Goal: Information Seeking & Learning: Learn about a topic

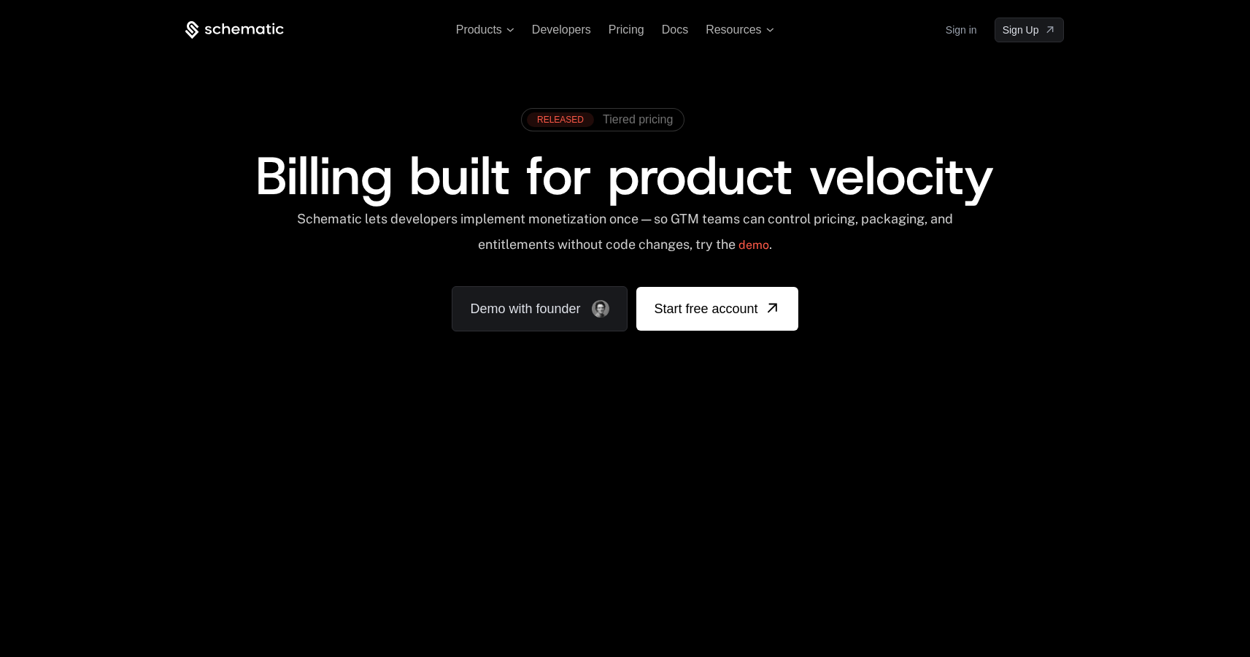
click at [818, 470] on div "Your browser does not support the video tag." at bounding box center [624, 430] width 948 height 614
click at [638, 125] on span "Tiered pricing" at bounding box center [638, 119] width 70 height 13
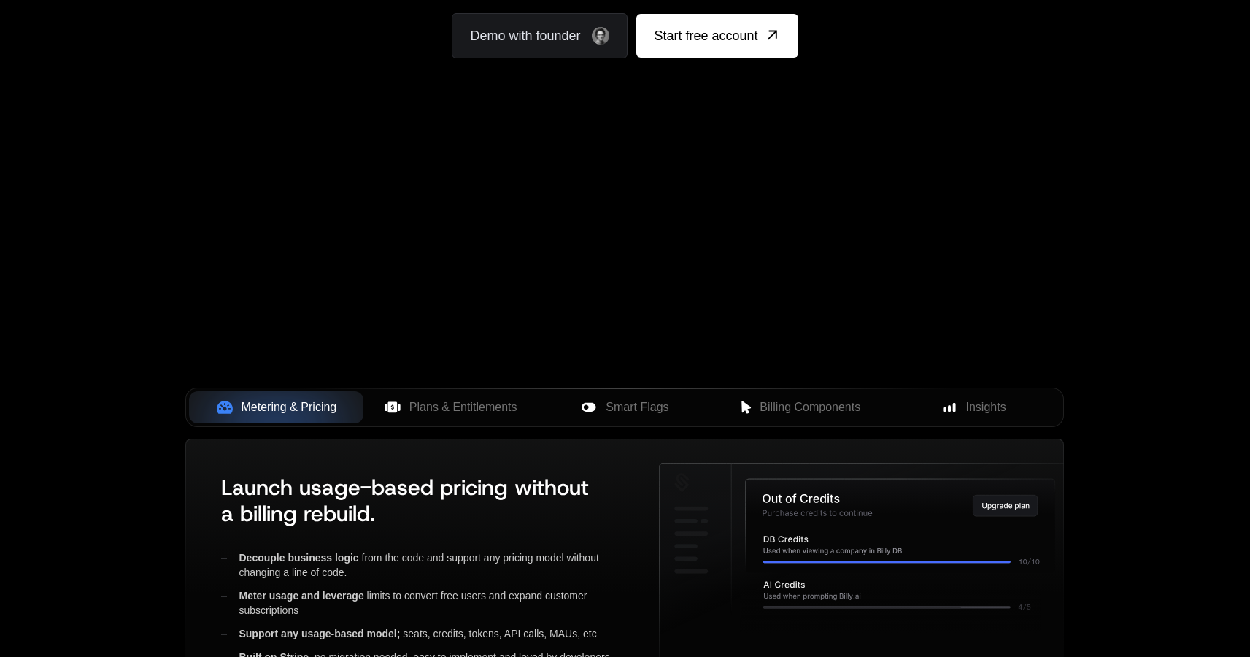
scroll to position [476, 0]
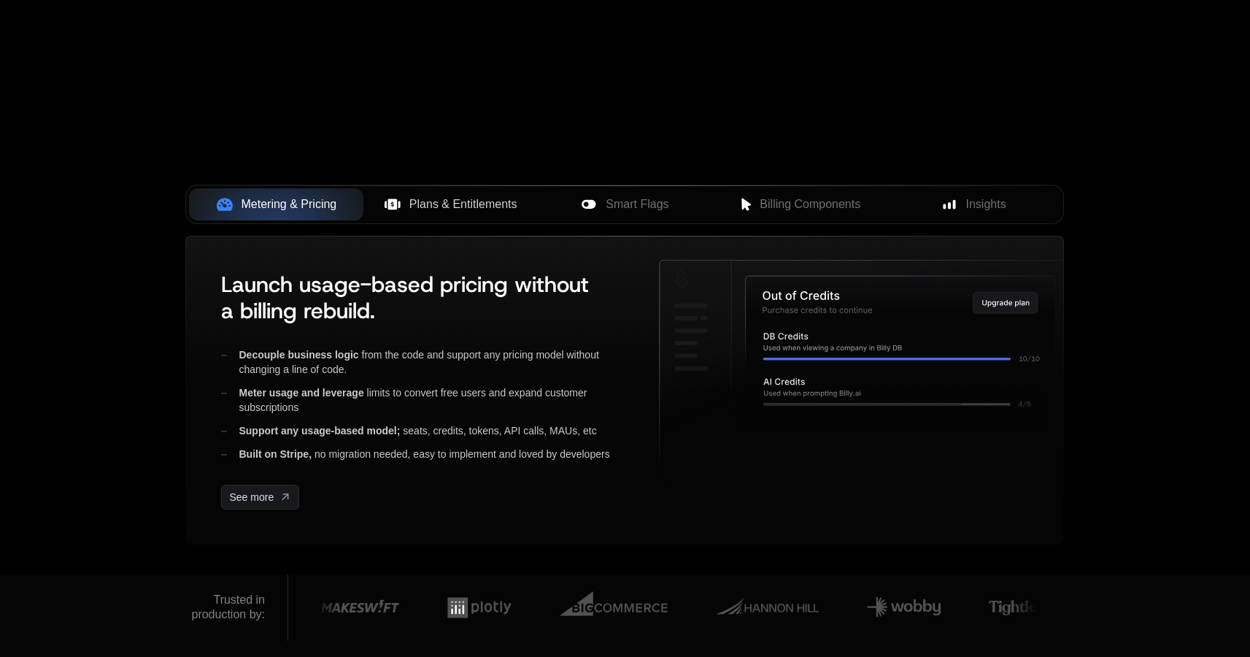
click at [449, 212] on span "Plans & Entitlements" at bounding box center [463, 204] width 108 height 18
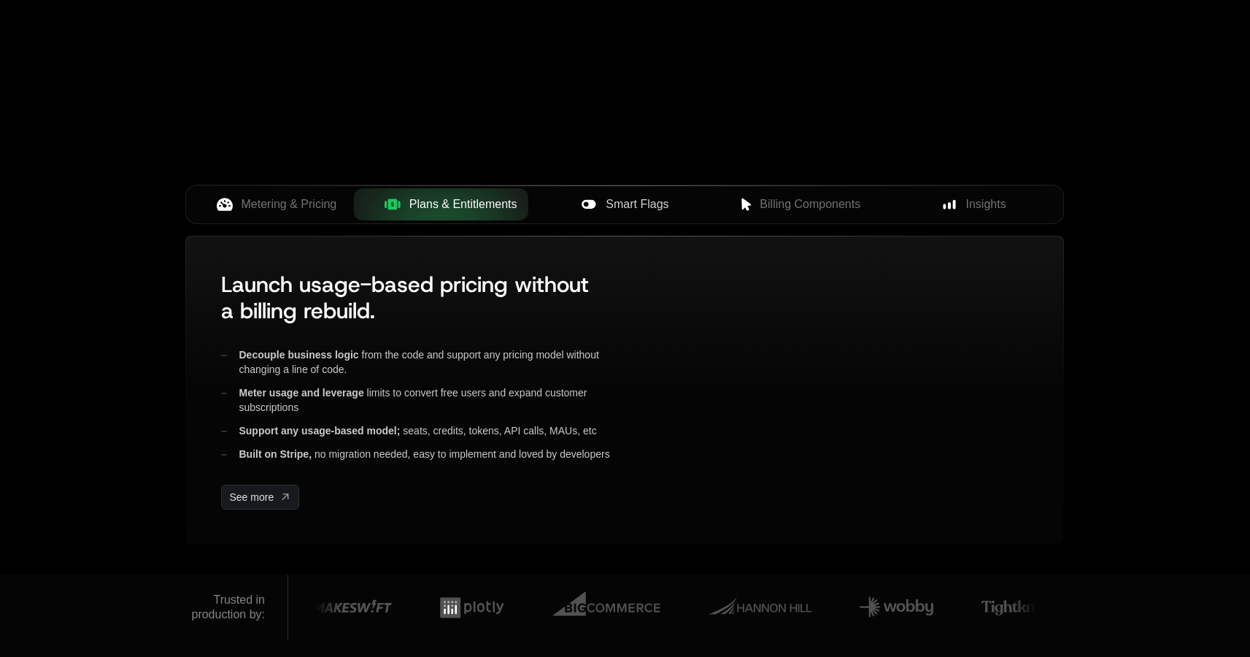
click at [609, 209] on span "Smart Flags" at bounding box center [636, 204] width 63 height 18
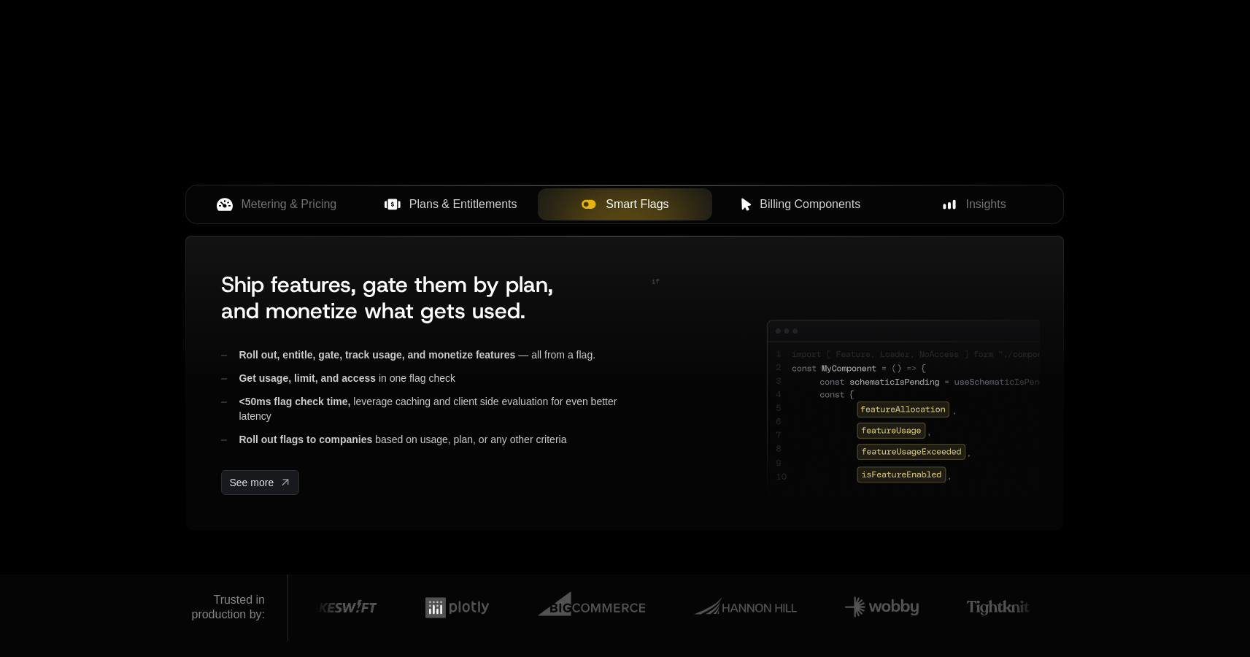
click at [788, 211] on span "Billing Components" at bounding box center [809, 204] width 101 height 18
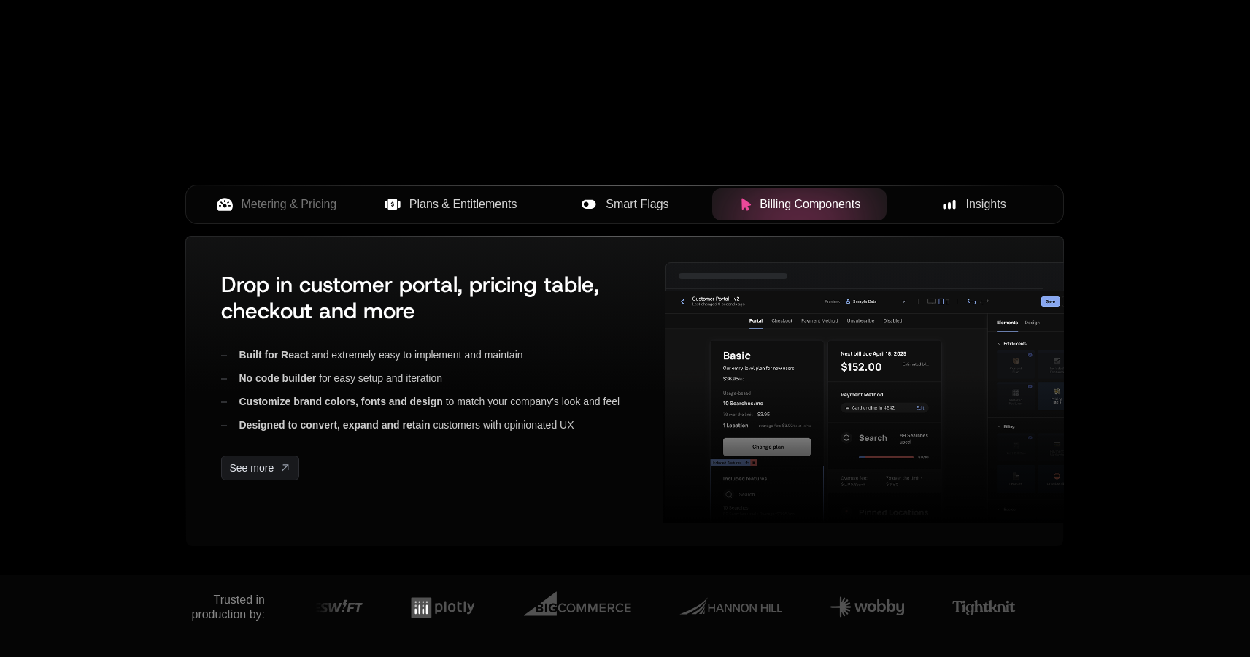
click at [960, 206] on div "Insights" at bounding box center [973, 204] width 151 height 18
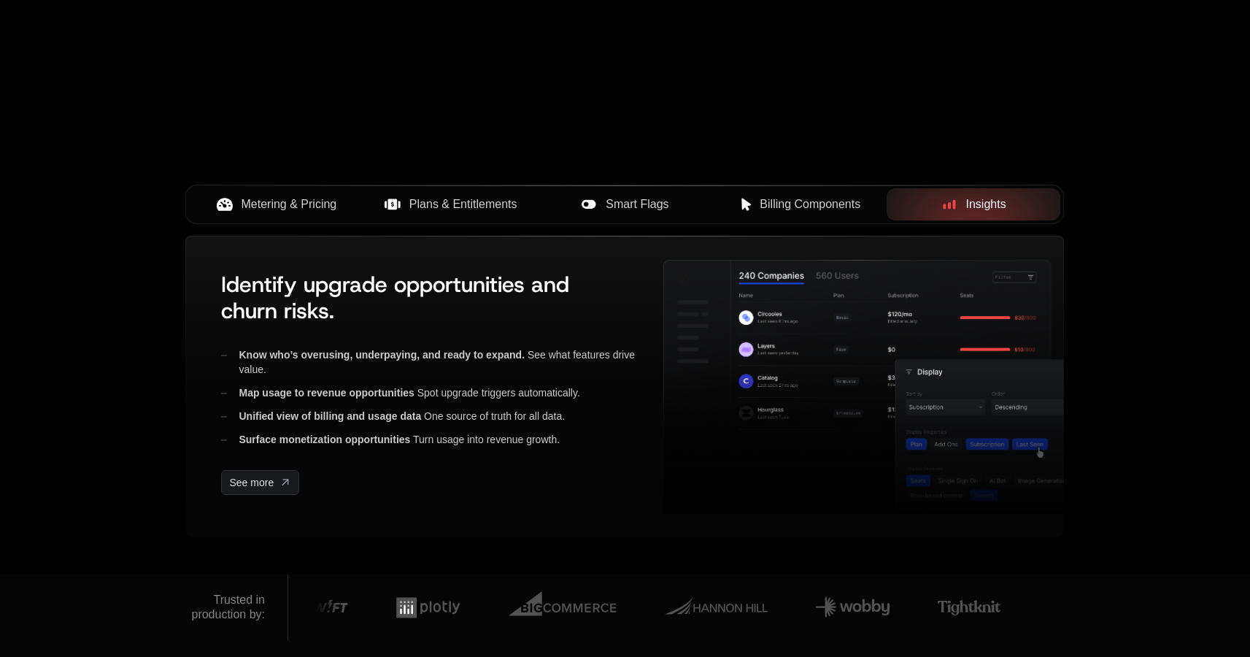
click at [263, 209] on span "Metering & Pricing" at bounding box center [289, 204] width 96 height 18
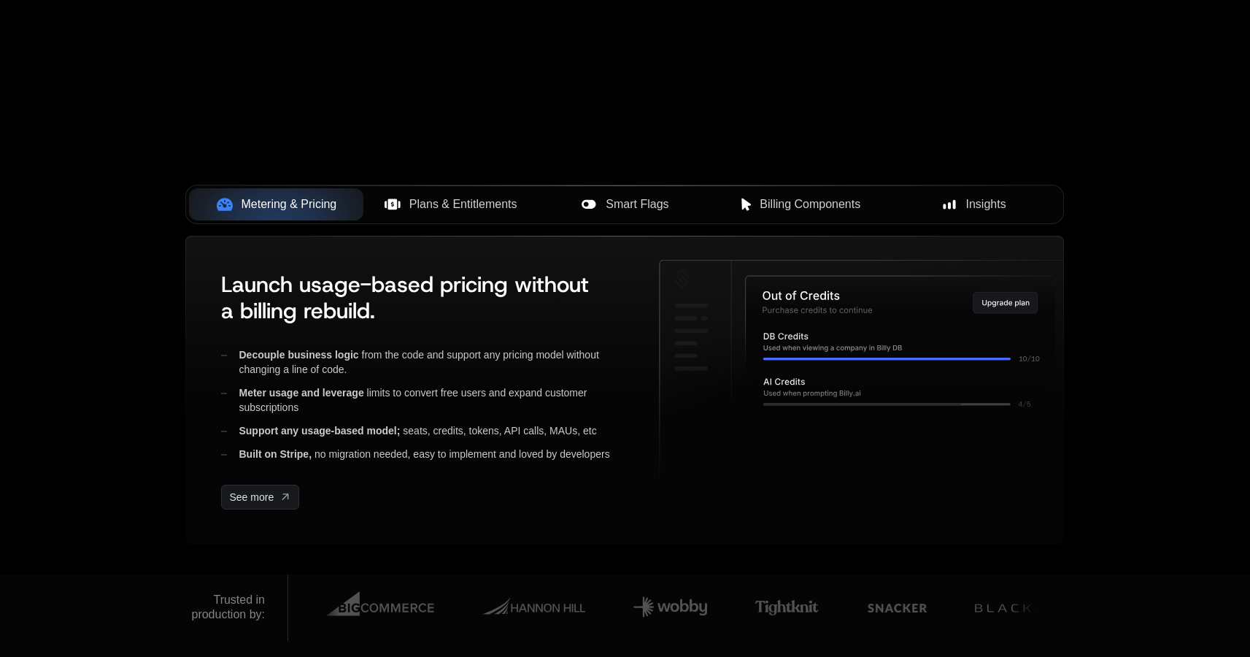
click at [502, 211] on span "Plans & Entitlements" at bounding box center [463, 204] width 108 height 18
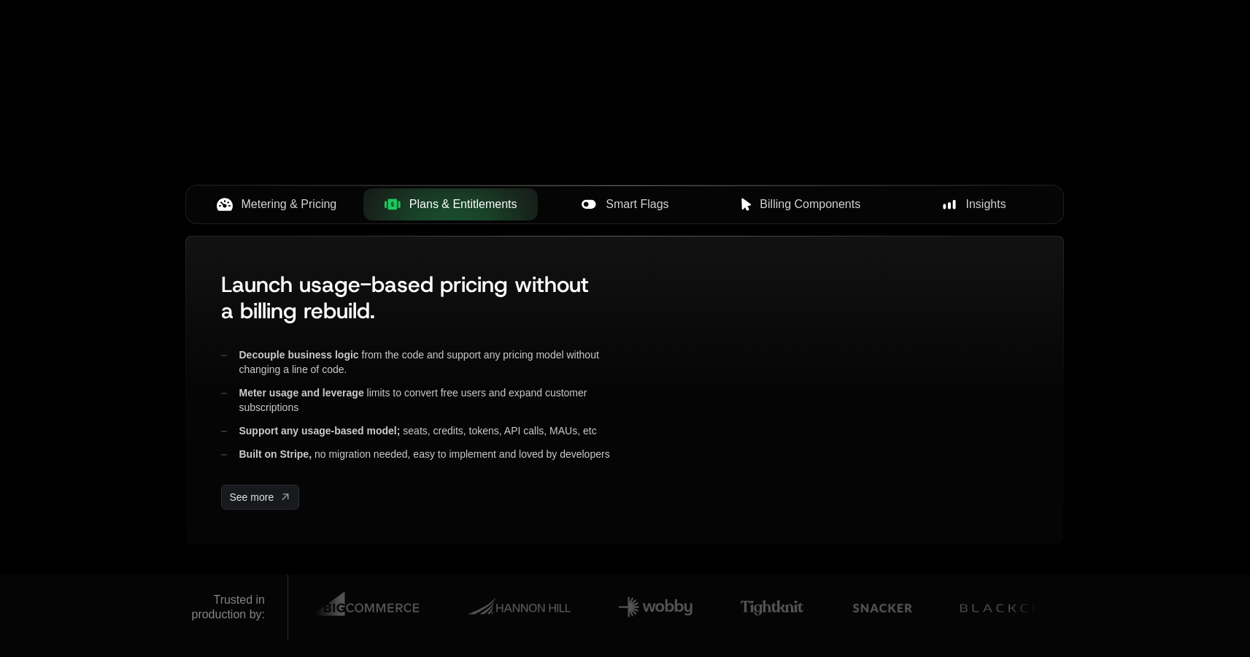
click at [640, 213] on button "Smart Flags" at bounding box center [625, 204] width 174 height 32
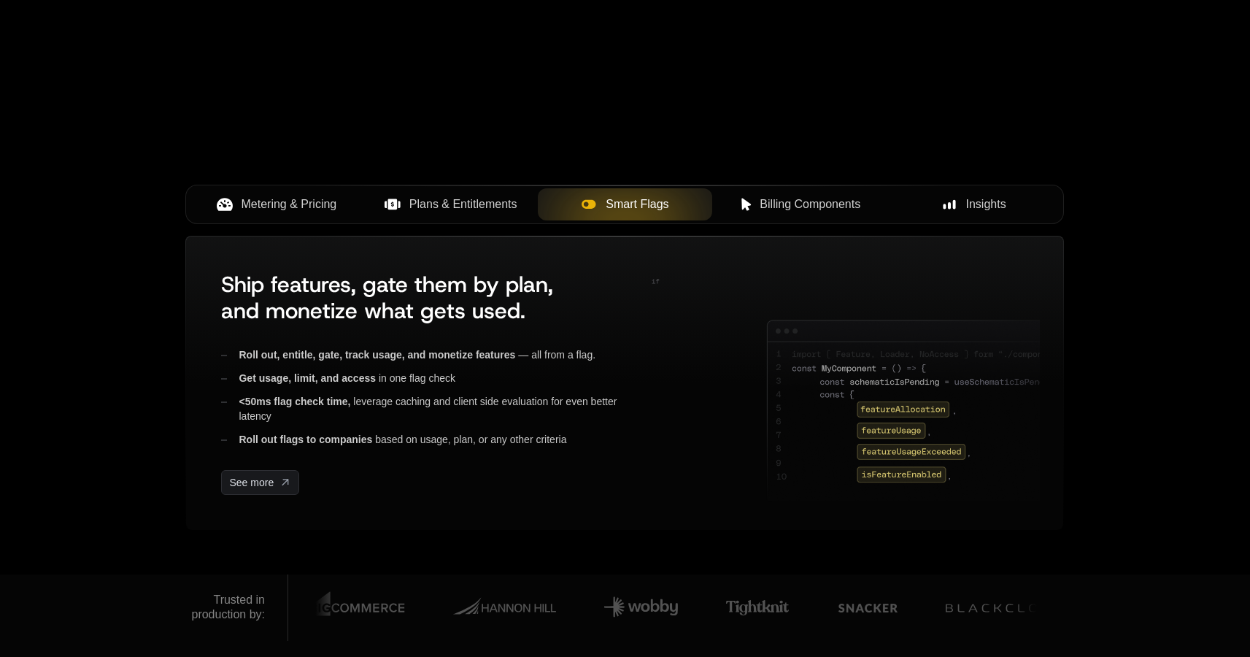
click at [820, 208] on span "Billing Components" at bounding box center [809, 204] width 101 height 18
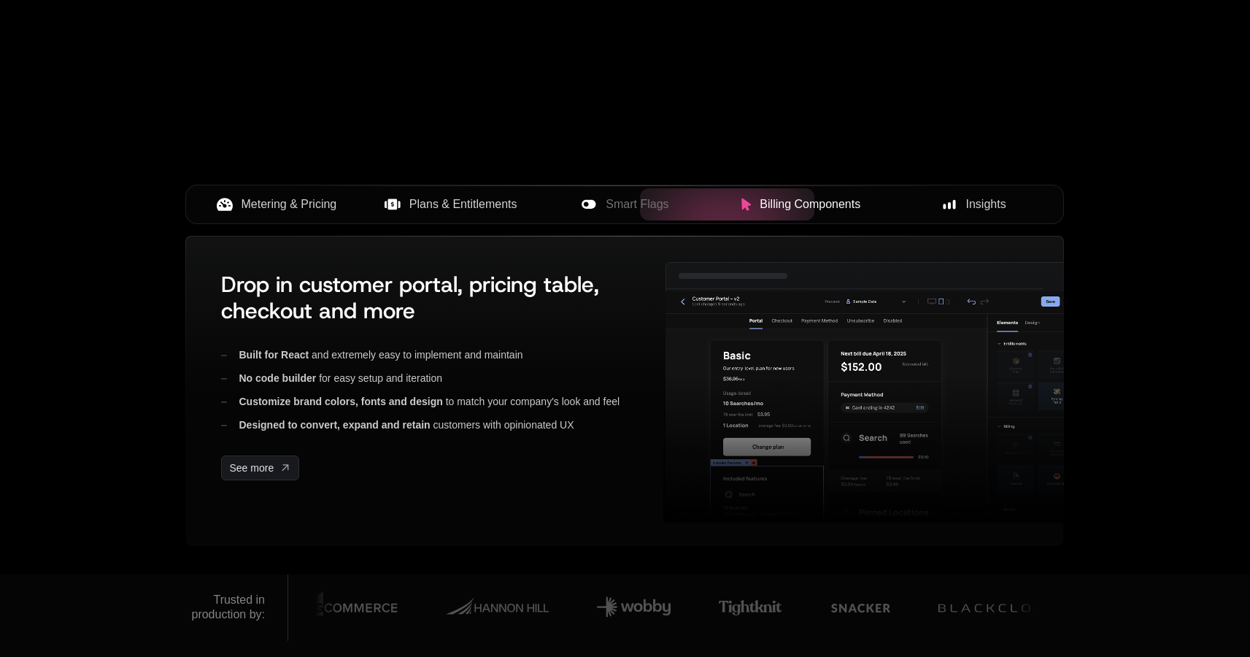
click at [994, 204] on span "Insights" at bounding box center [986, 204] width 40 height 18
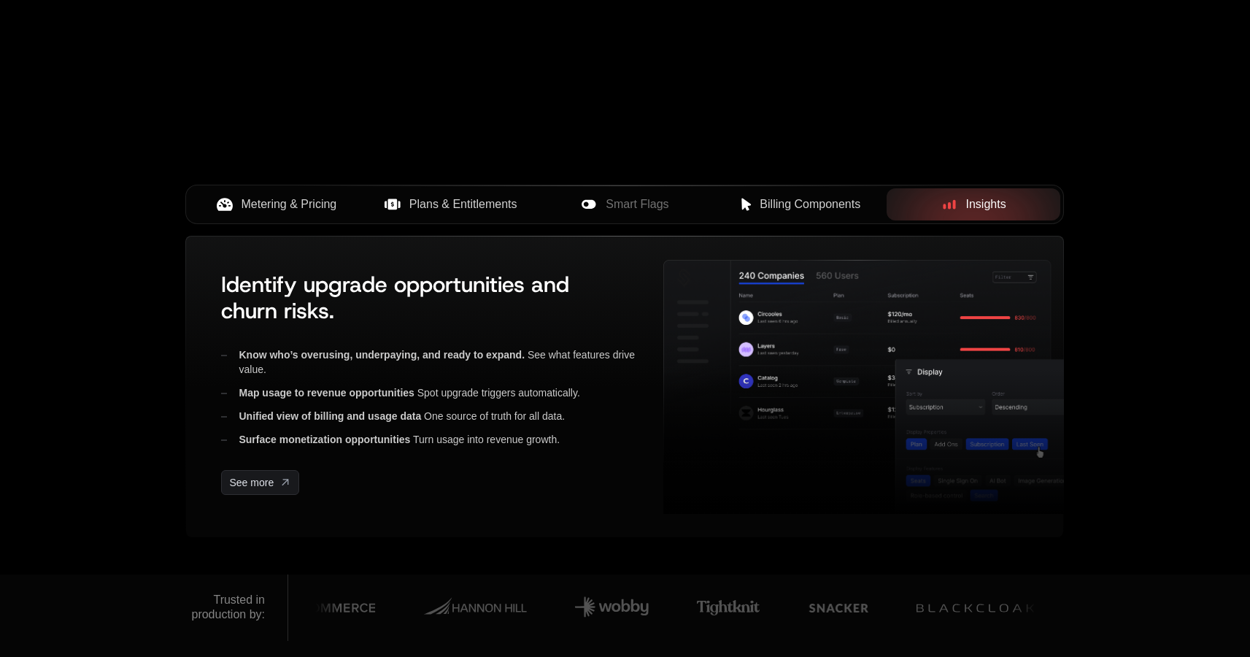
click at [285, 208] on span "Metering & Pricing" at bounding box center [289, 204] width 96 height 18
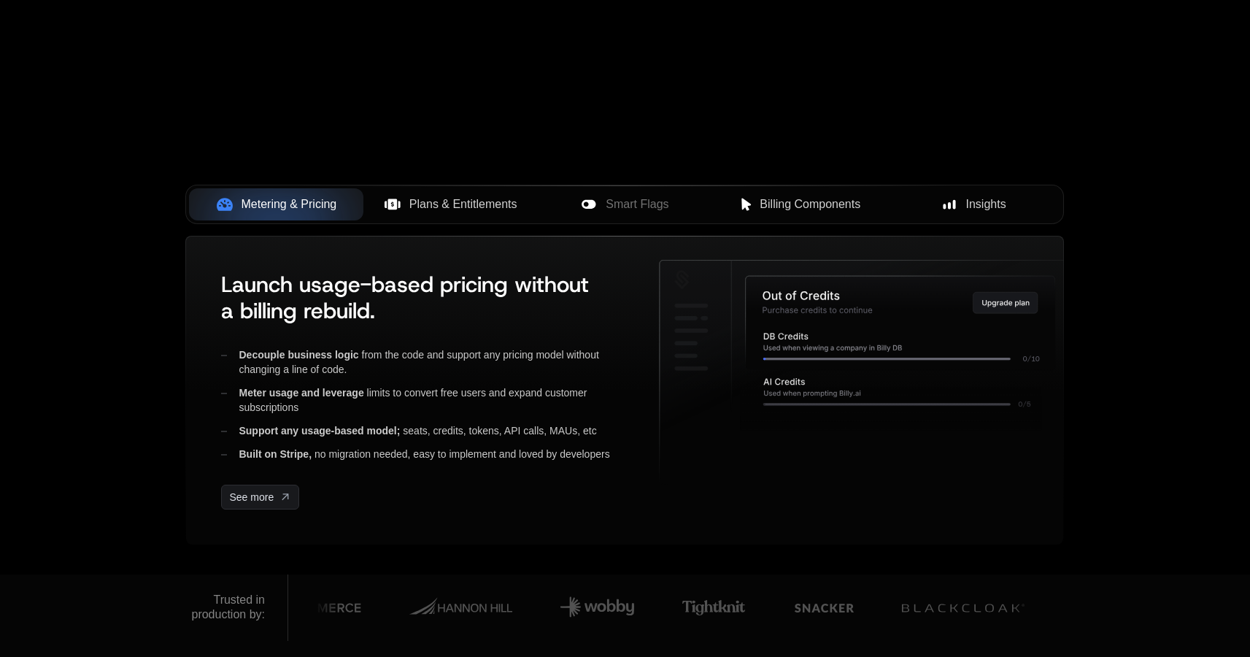
click at [448, 209] on span "Plans & Entitlements" at bounding box center [463, 204] width 108 height 18
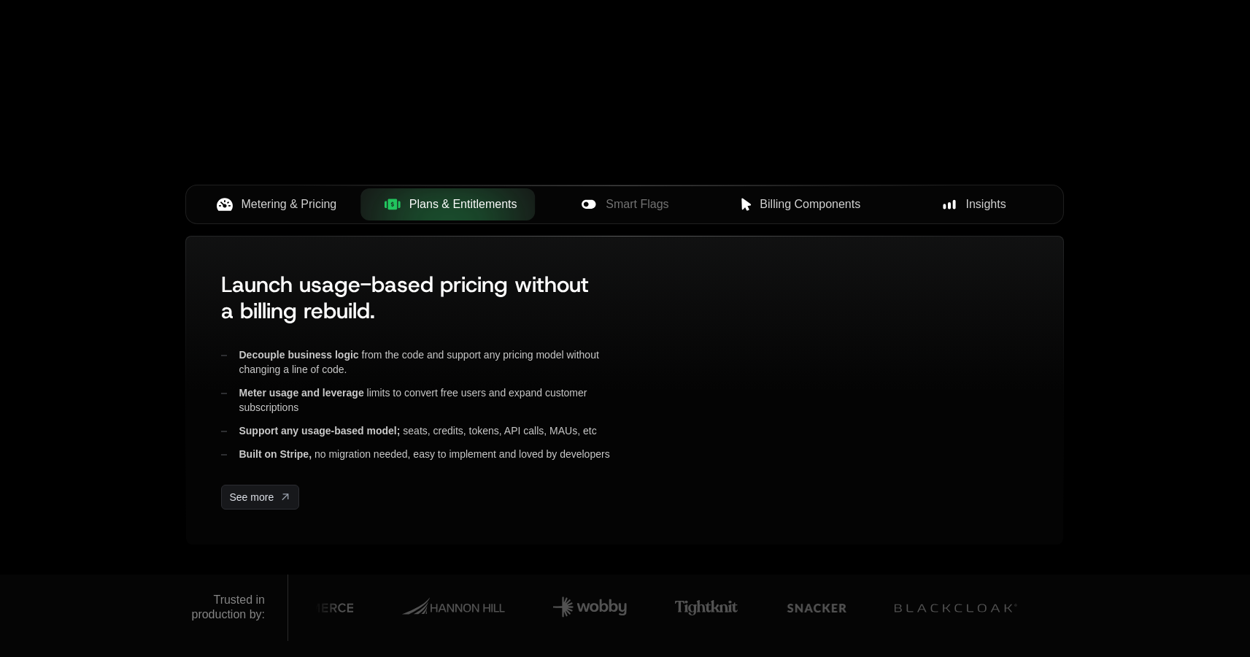
click at [679, 208] on div "Smart Flags" at bounding box center [624, 204] width 151 height 18
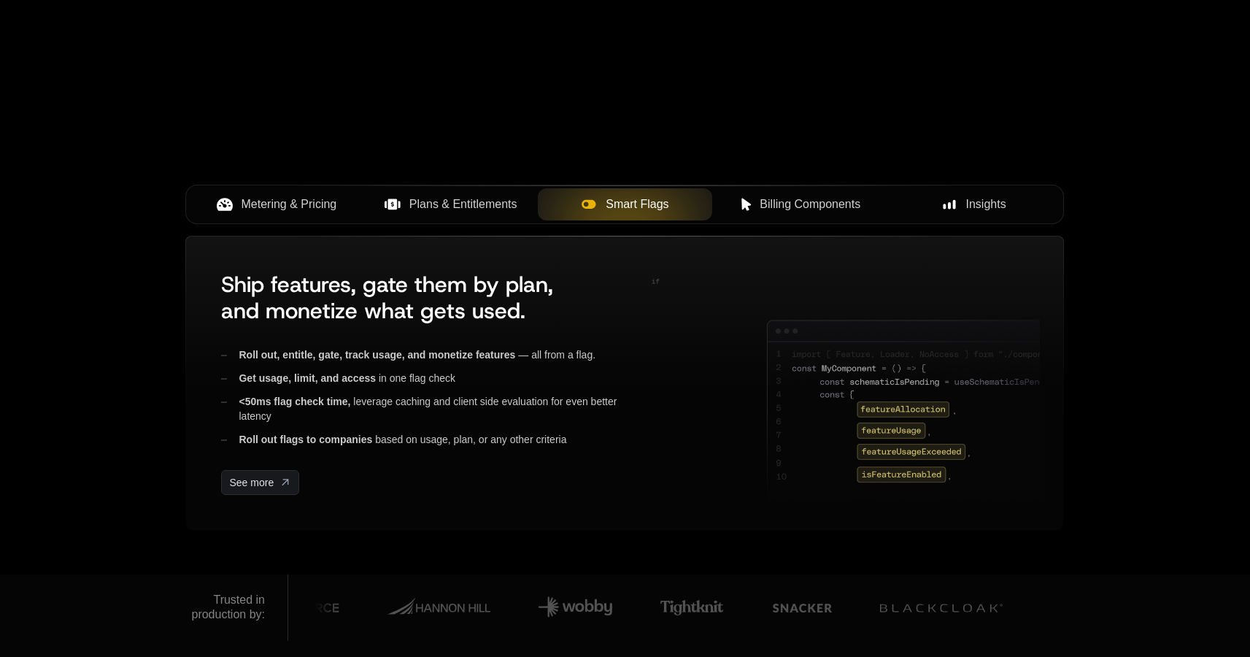
click at [820, 206] on span "Billing Components" at bounding box center [809, 204] width 101 height 18
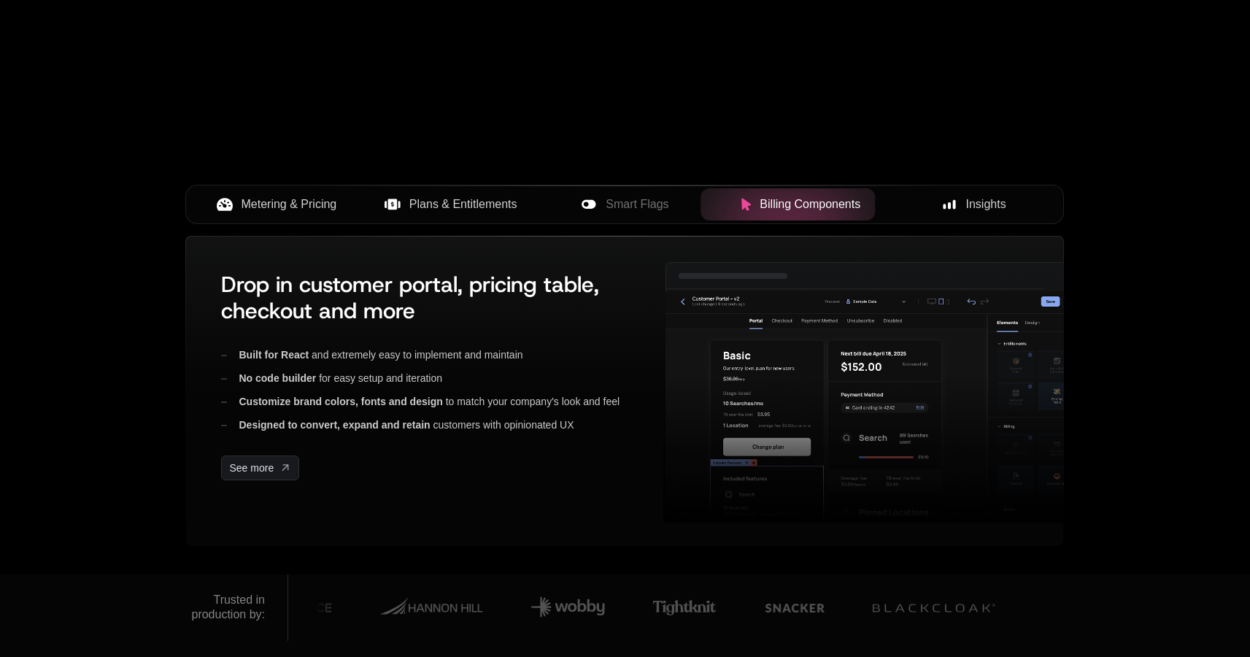
click at [972, 205] on span "Insights" at bounding box center [986, 204] width 40 height 18
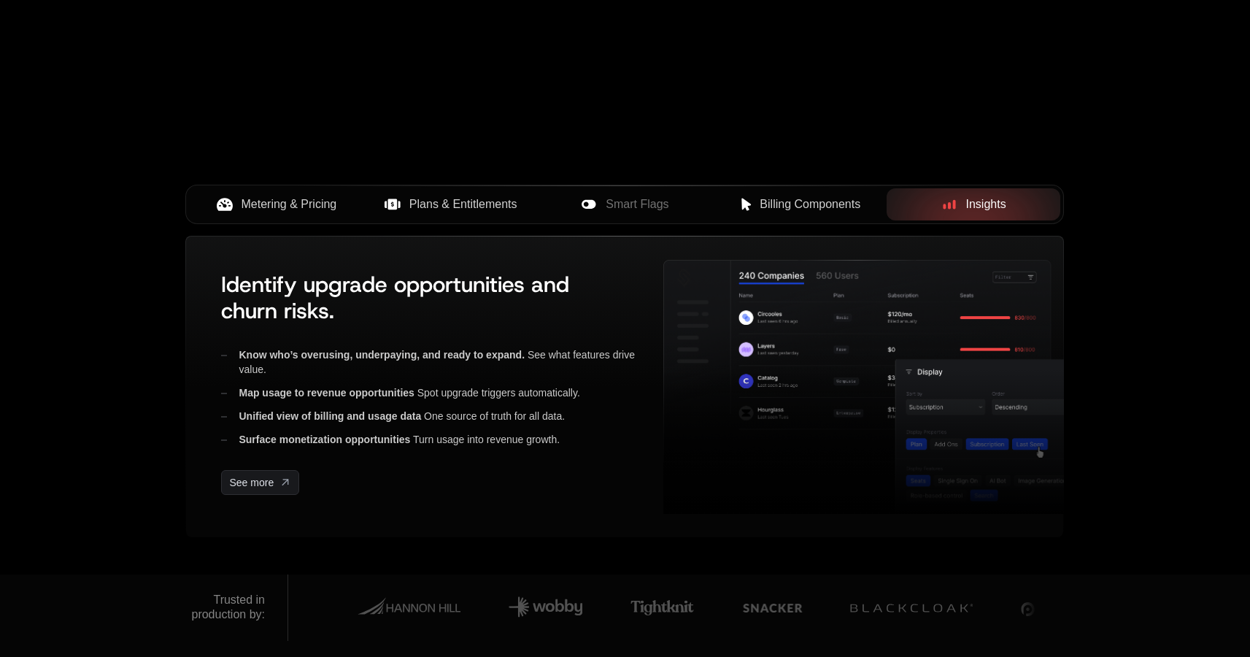
click at [303, 209] on span "Metering & Pricing" at bounding box center [289, 204] width 96 height 18
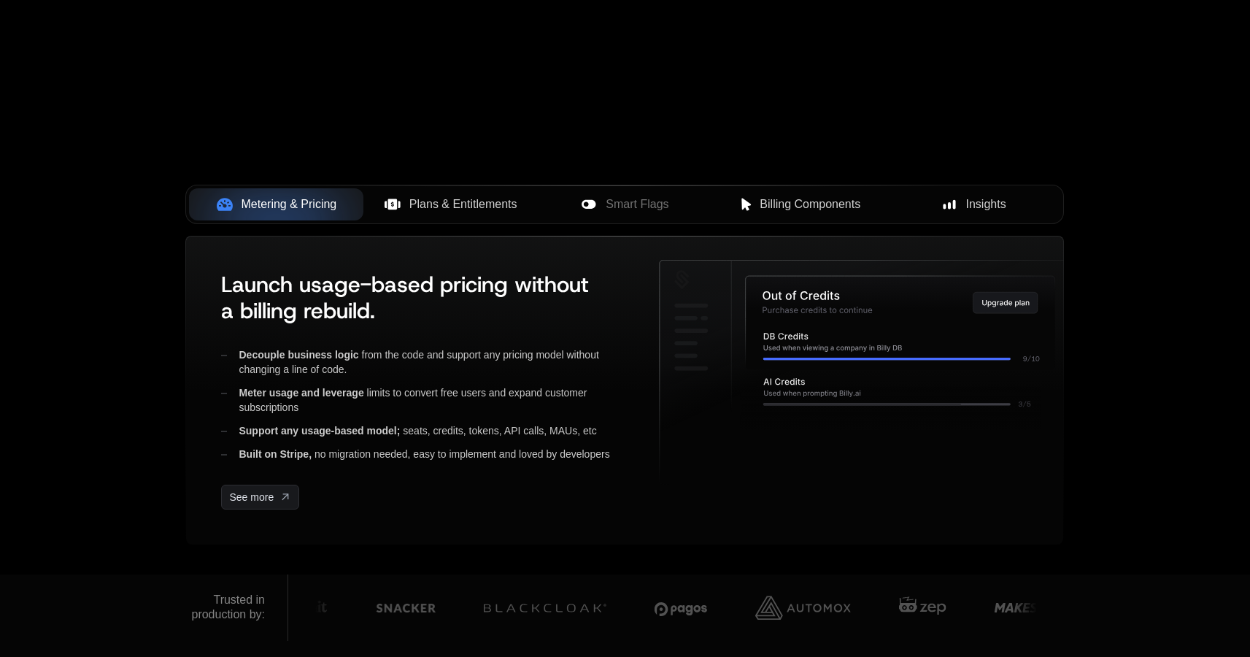
click at [1003, 203] on span "Insights" at bounding box center [986, 204] width 40 height 18
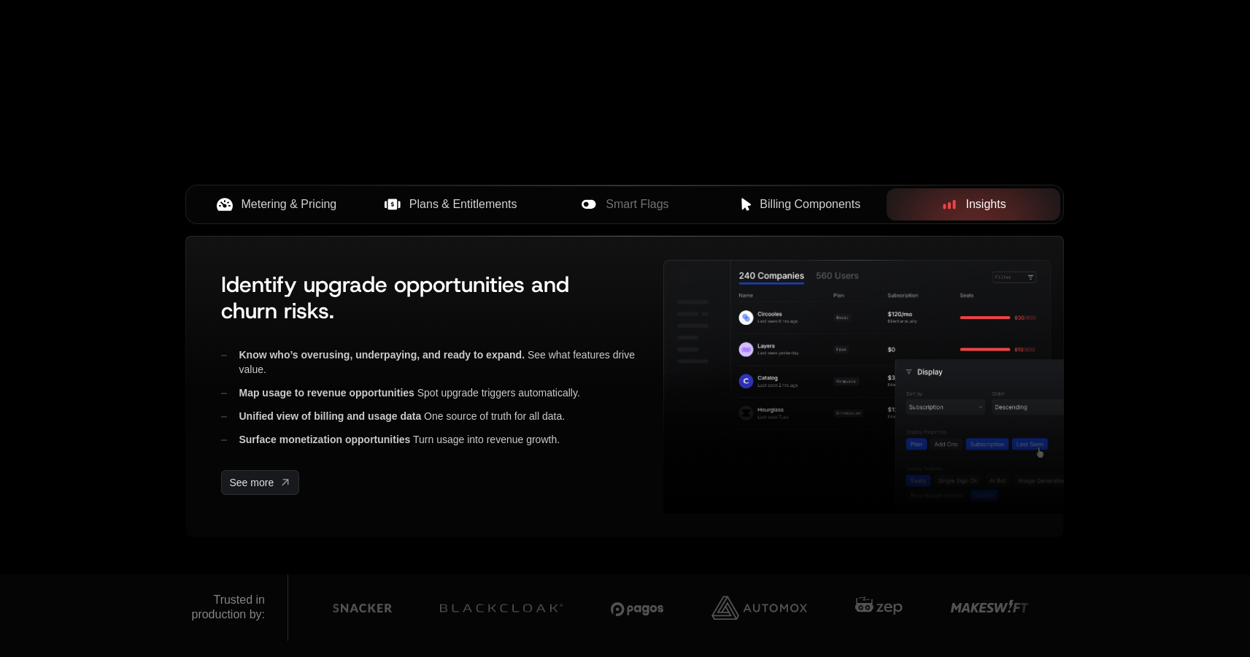
click at [779, 204] on span "Billing Components" at bounding box center [809, 204] width 101 height 18
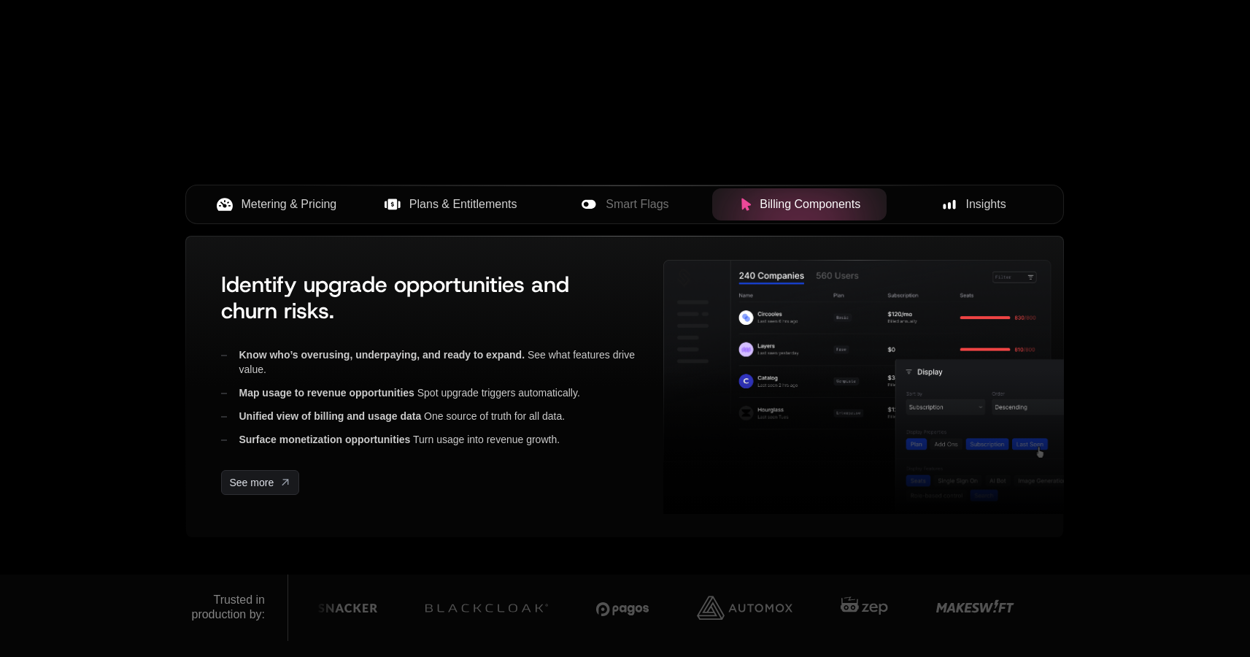
click at [694, 210] on div "Smart Flags" at bounding box center [624, 204] width 151 height 18
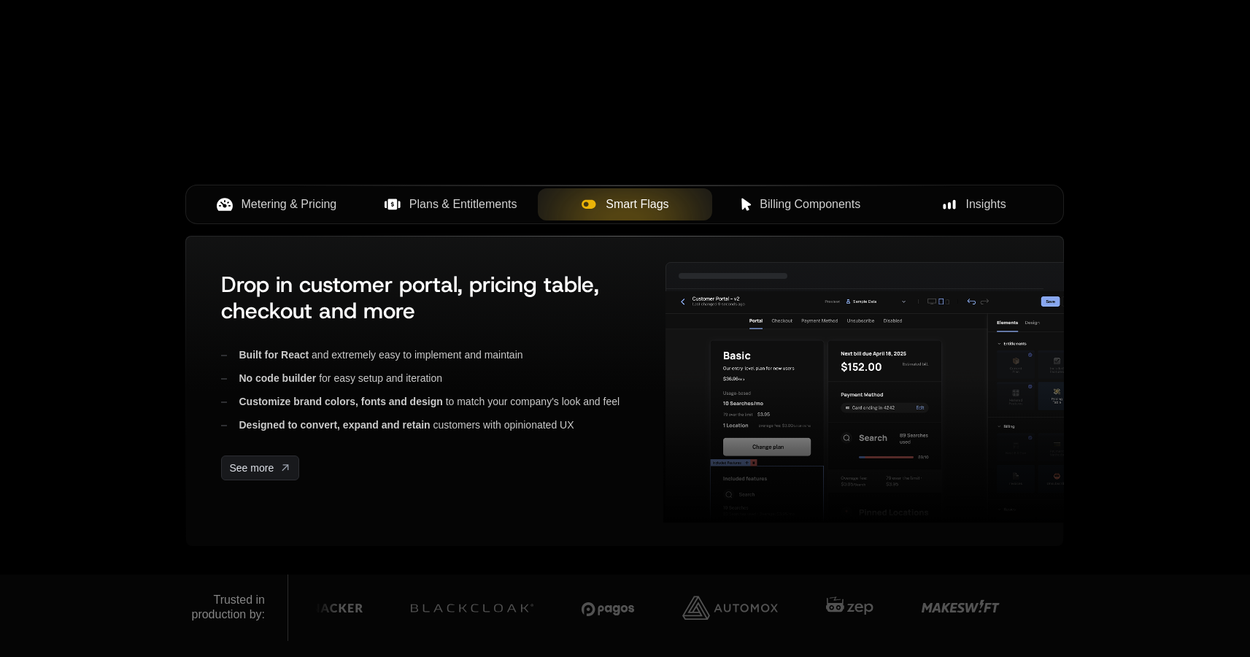
click at [484, 206] on span "Plans & Entitlements" at bounding box center [463, 204] width 108 height 18
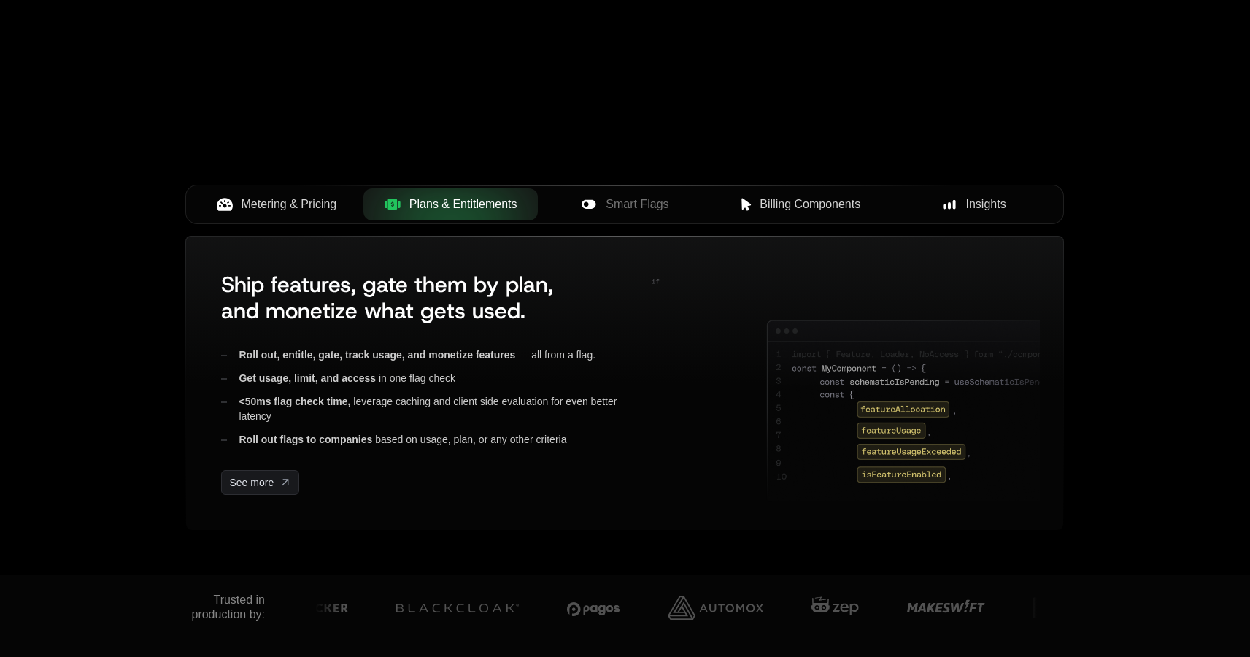
click at [285, 218] on button "Metering & Pricing" at bounding box center [276, 204] width 174 height 32
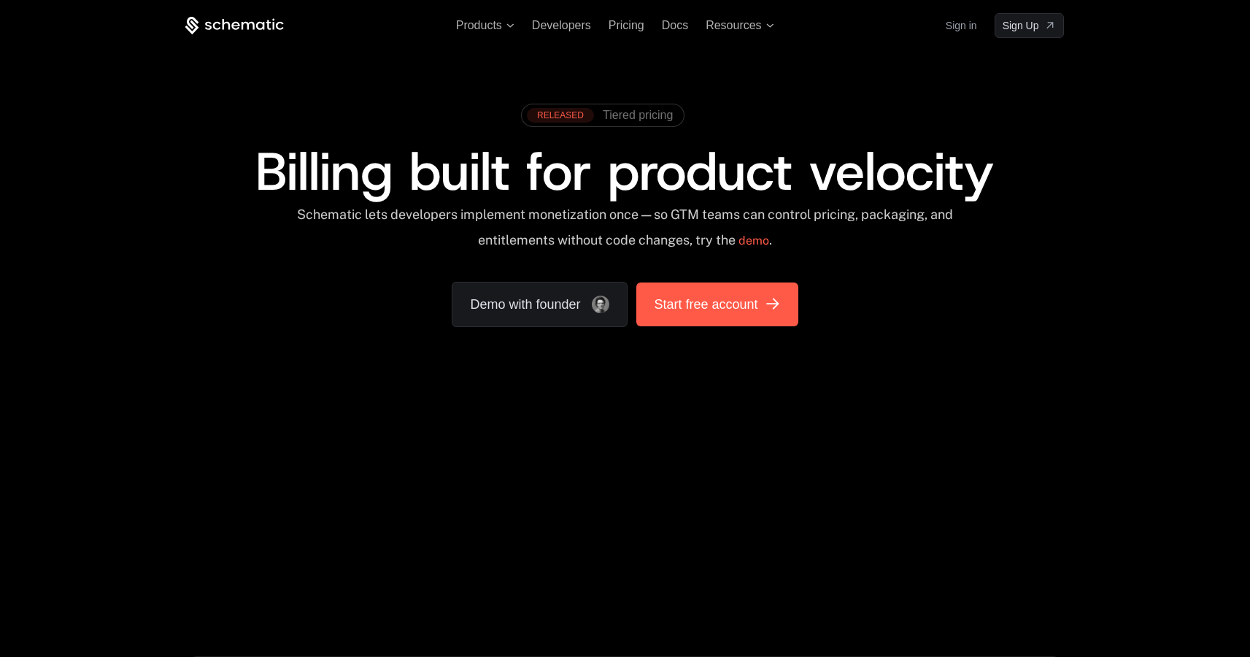
scroll to position [0, 0]
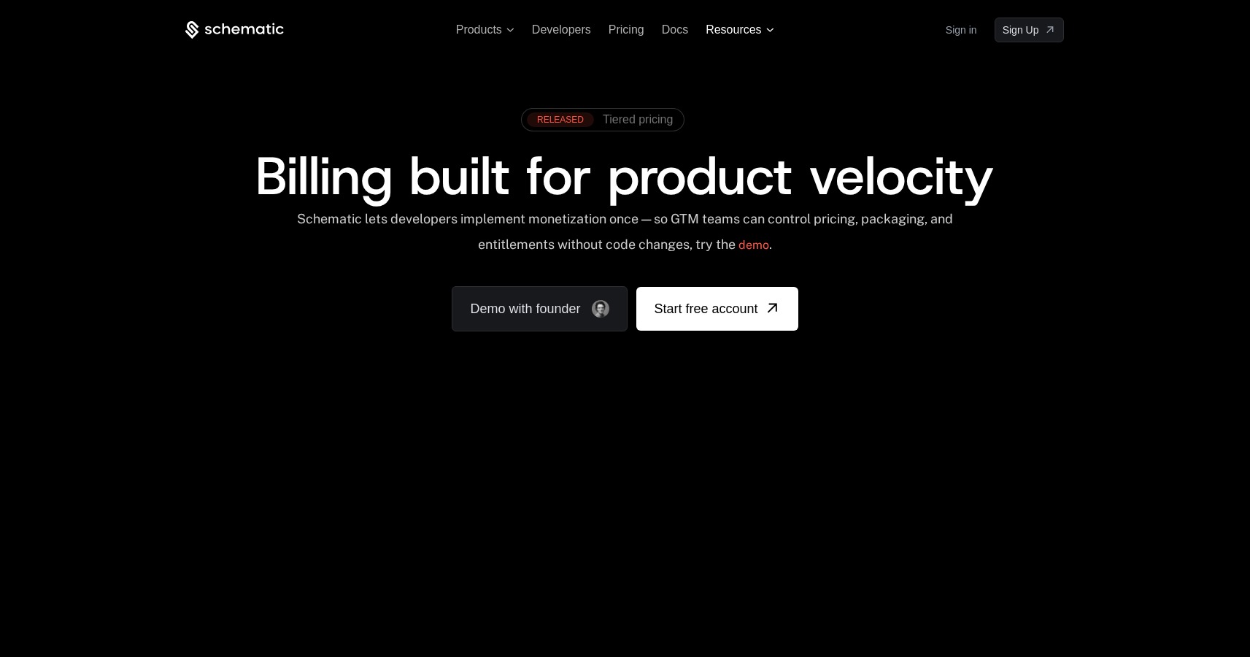
click at [742, 34] on span "Resources" at bounding box center [732, 29] width 55 height 13
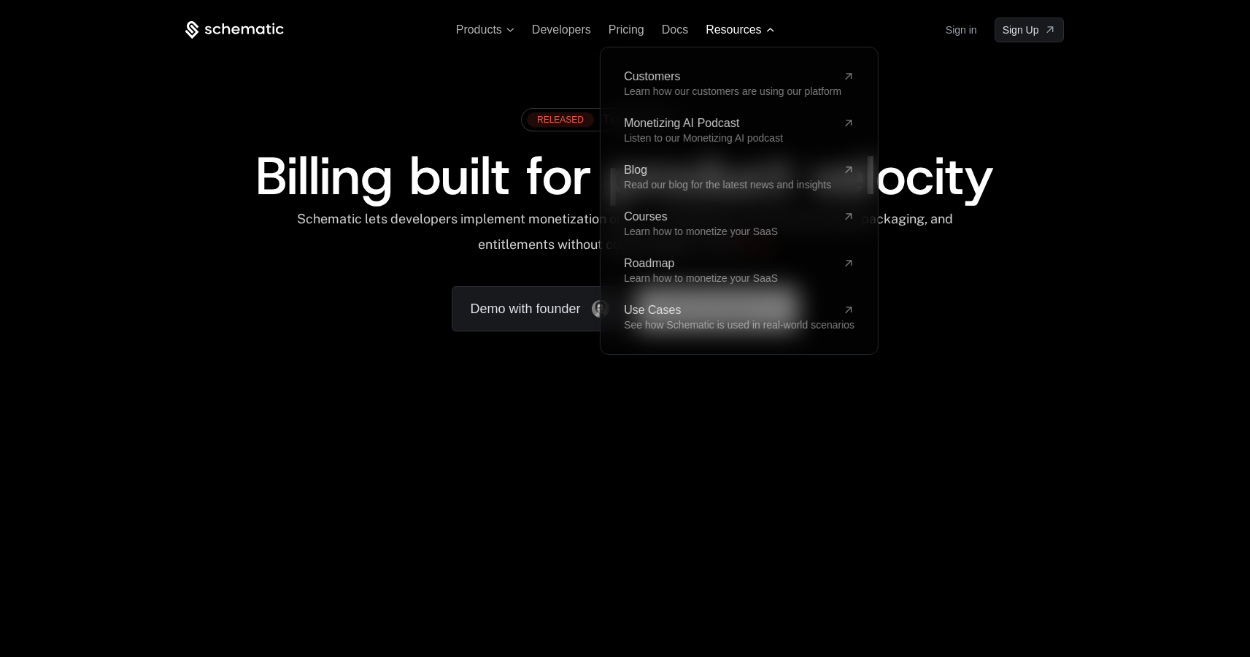
click at [742, 34] on span "Resources" at bounding box center [732, 29] width 55 height 13
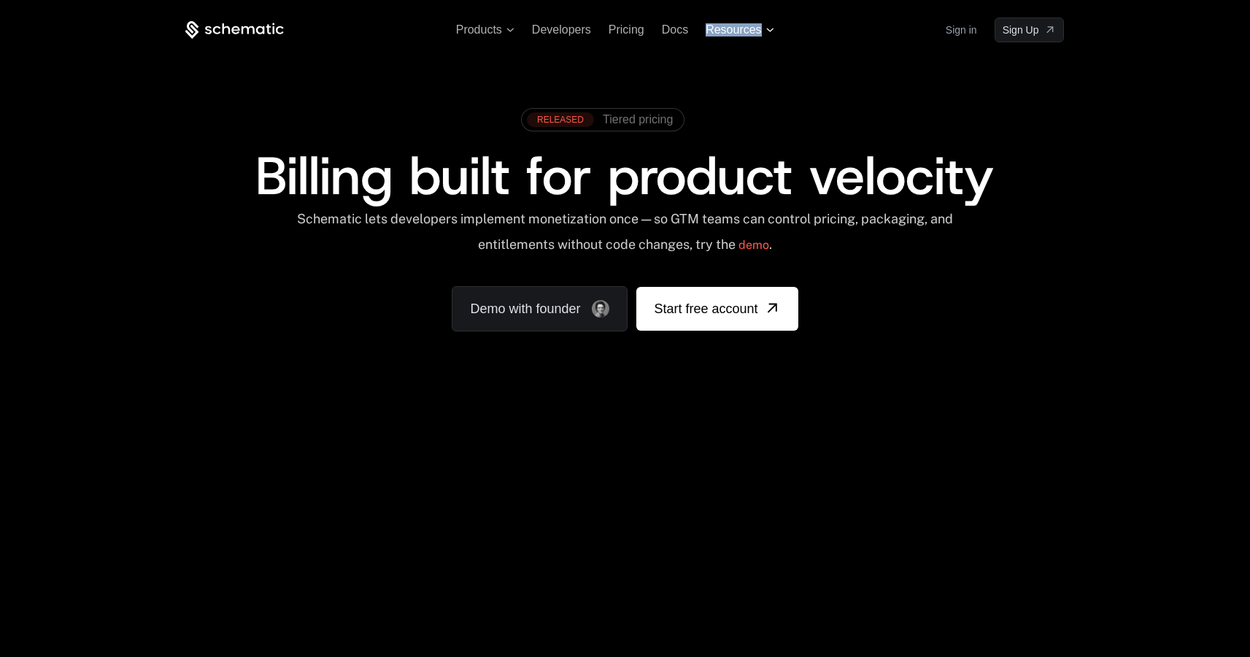
click at [742, 34] on span "Resources" at bounding box center [732, 29] width 55 height 13
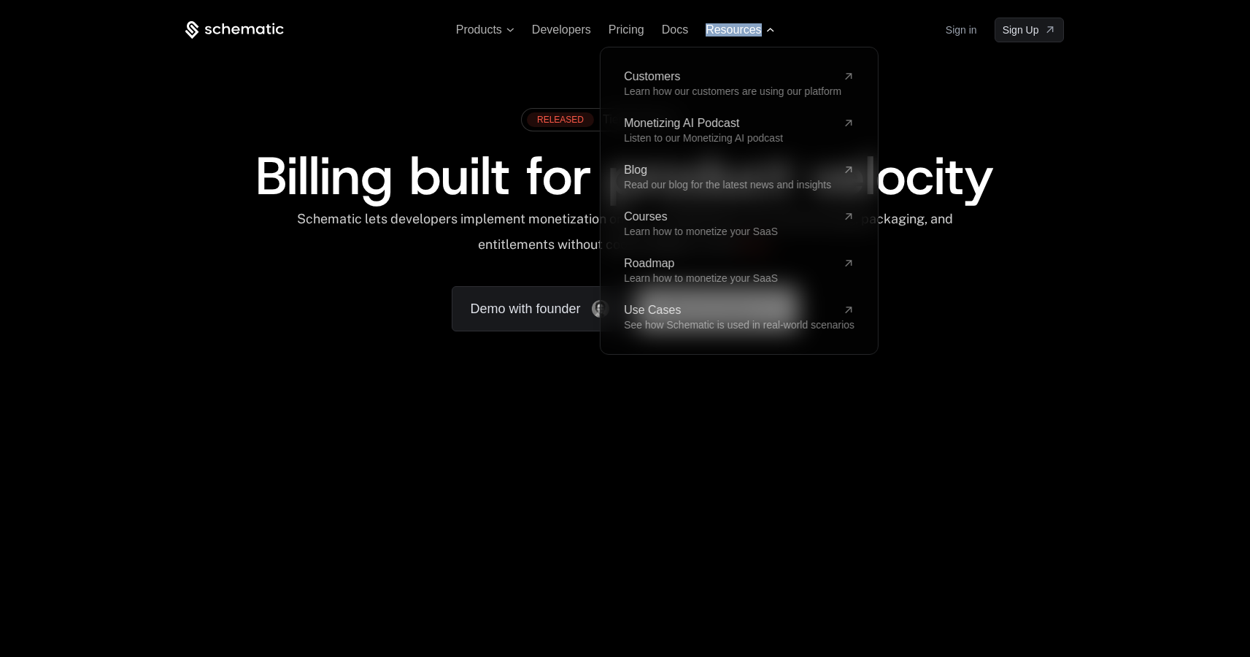
click at [742, 34] on span "Resources" at bounding box center [732, 29] width 55 height 13
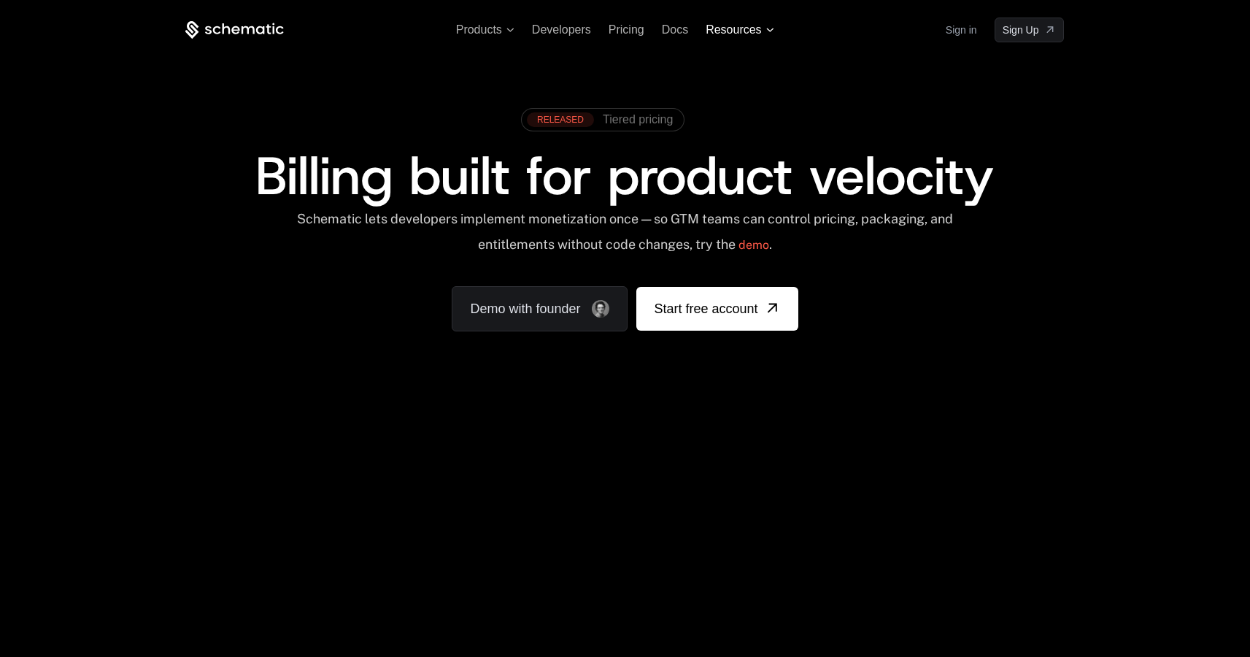
click at [715, 31] on span "Resources" at bounding box center [732, 29] width 55 height 13
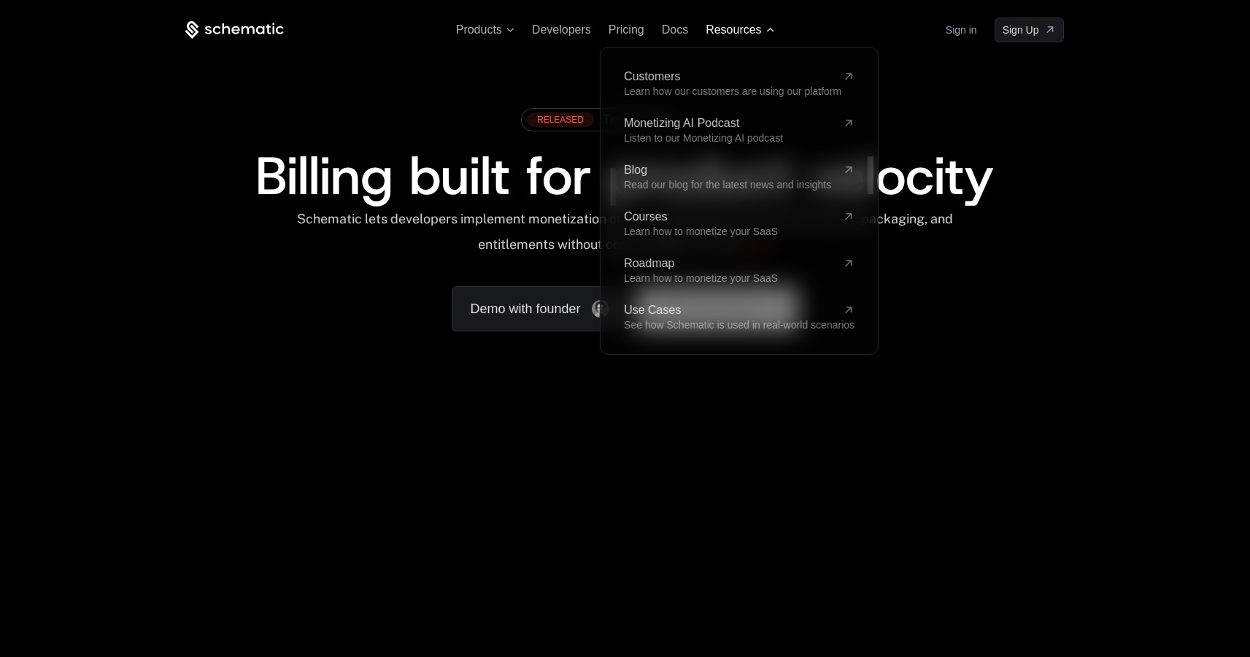
click at [715, 31] on span "Resources" at bounding box center [732, 29] width 55 height 13
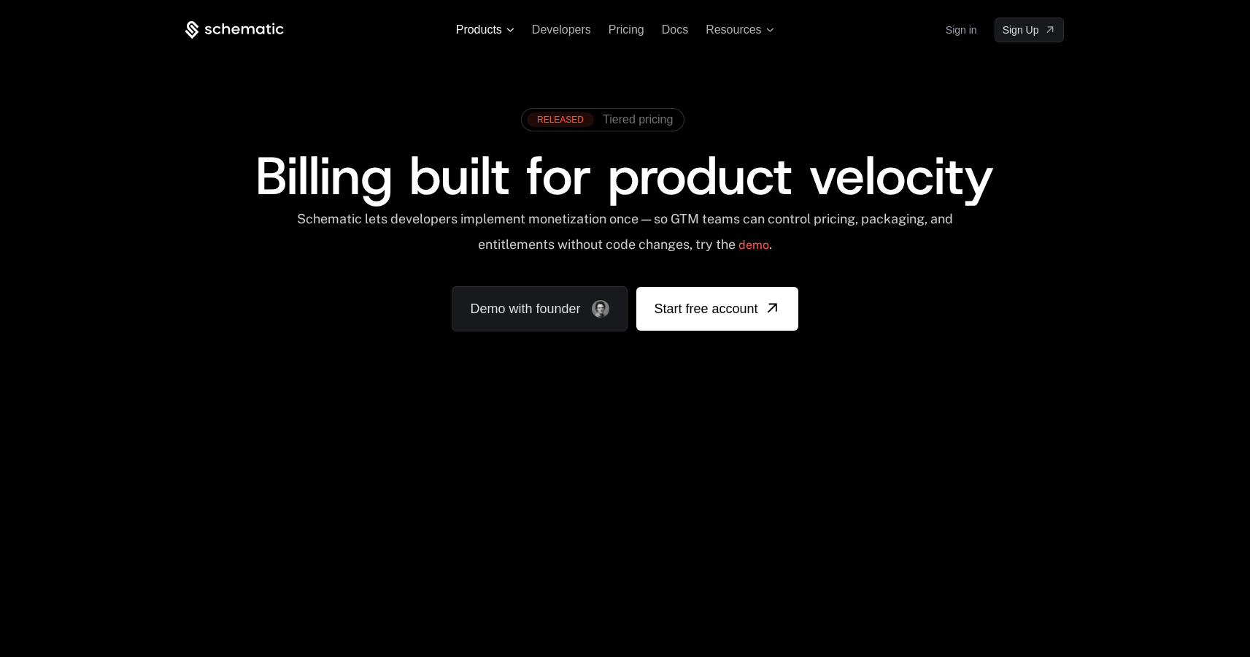
click at [506, 26] on span "Products" at bounding box center [485, 29] width 58 height 13
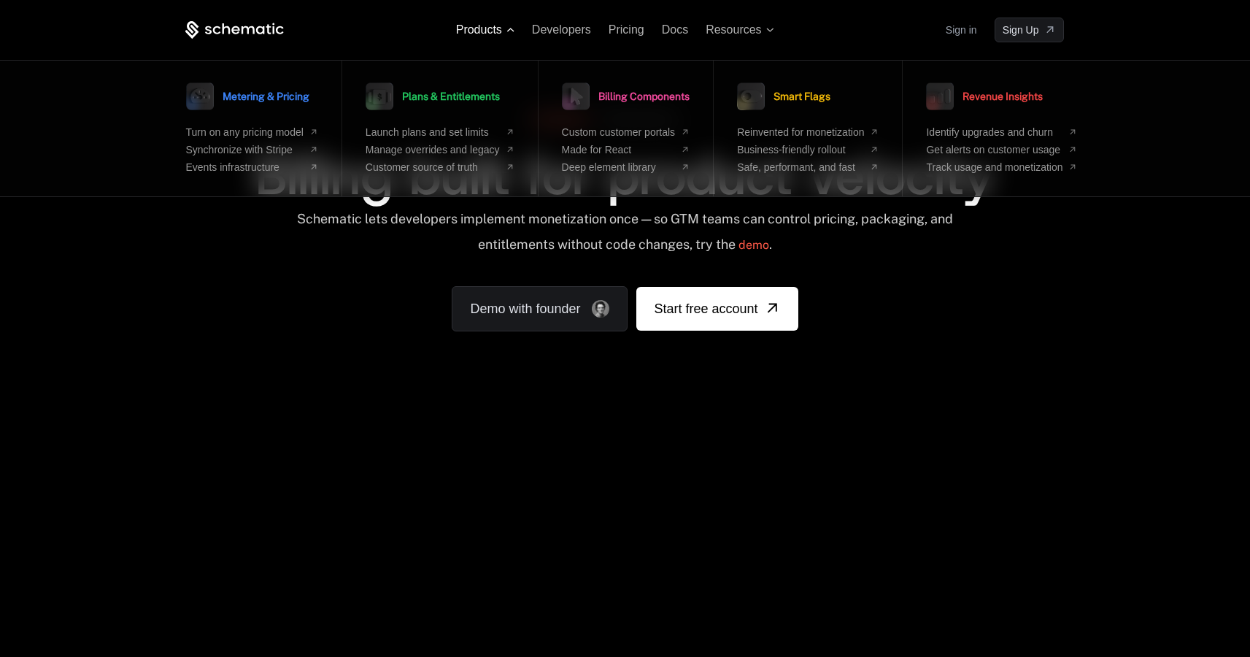
click at [503, 29] on span "Products" at bounding box center [485, 29] width 58 height 13
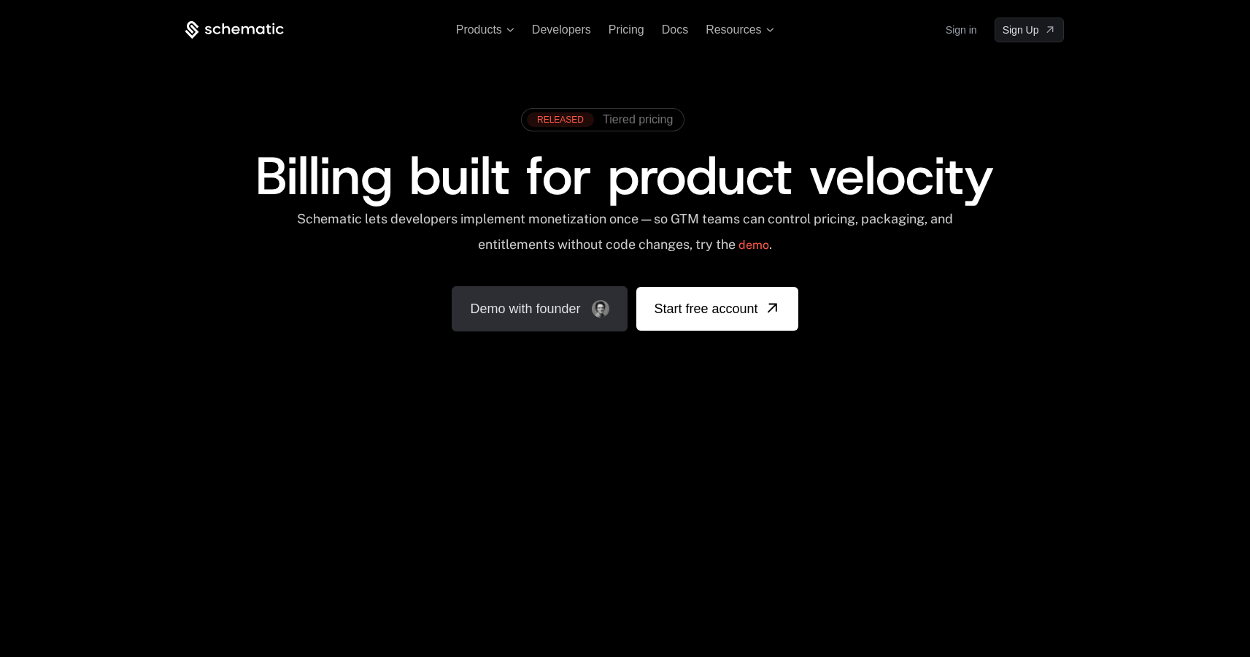
click at [582, 311] on link "Demo with founder" at bounding box center [540, 308] width 176 height 45
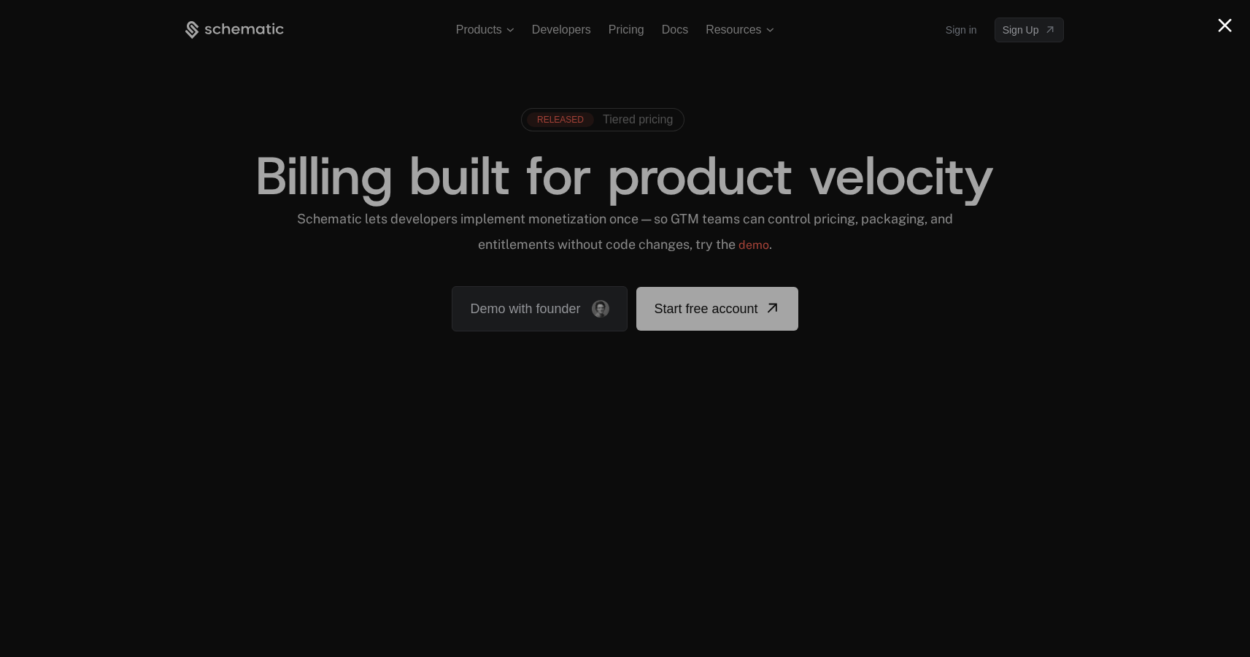
click at [1042, 310] on div at bounding box center [625, 328] width 1250 height 657
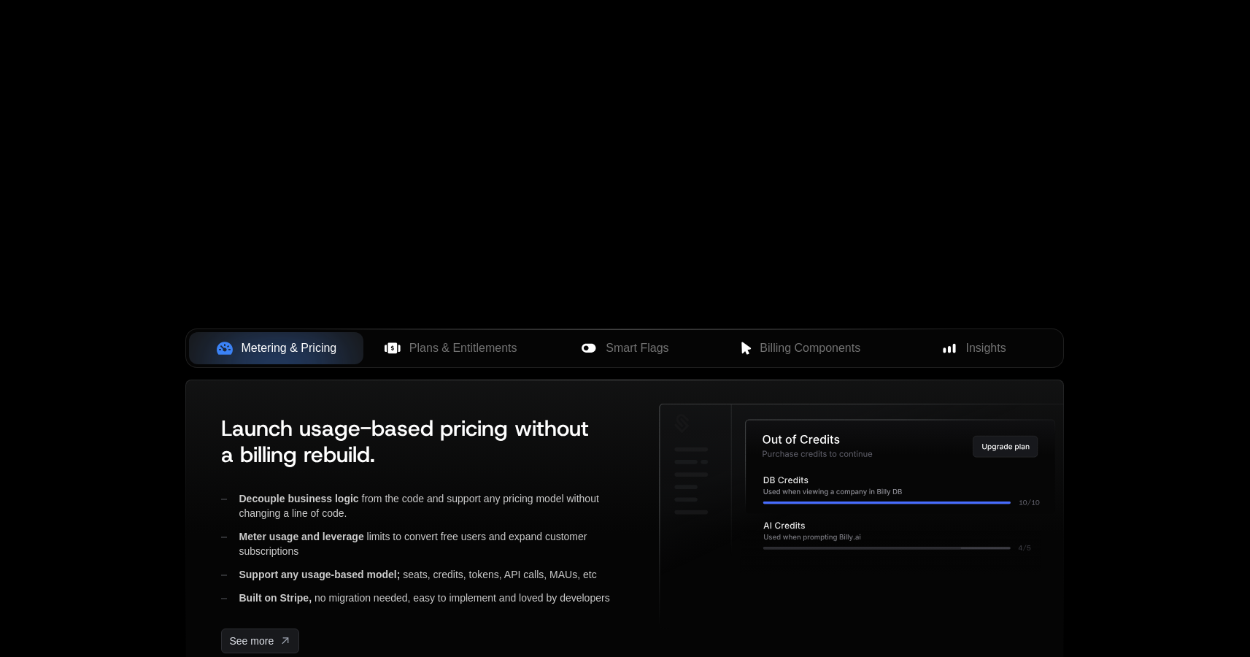
scroll to position [343, 0]
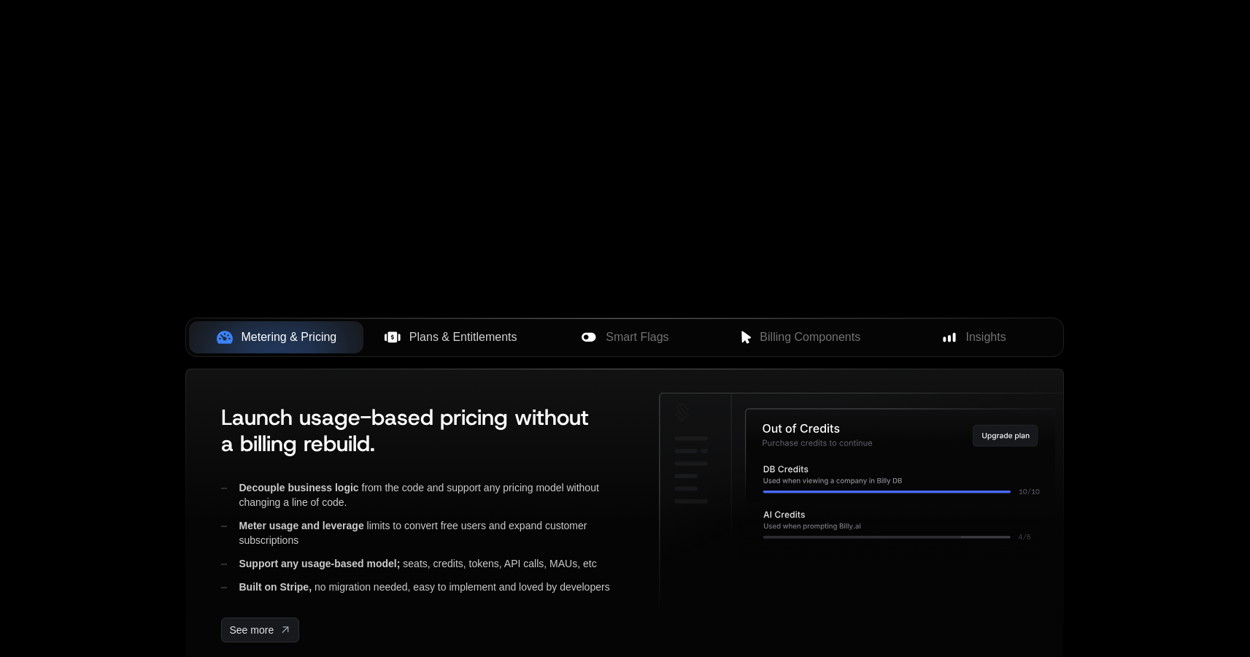
click at [480, 330] on span "Plans & Entitlements" at bounding box center [463, 337] width 108 height 18
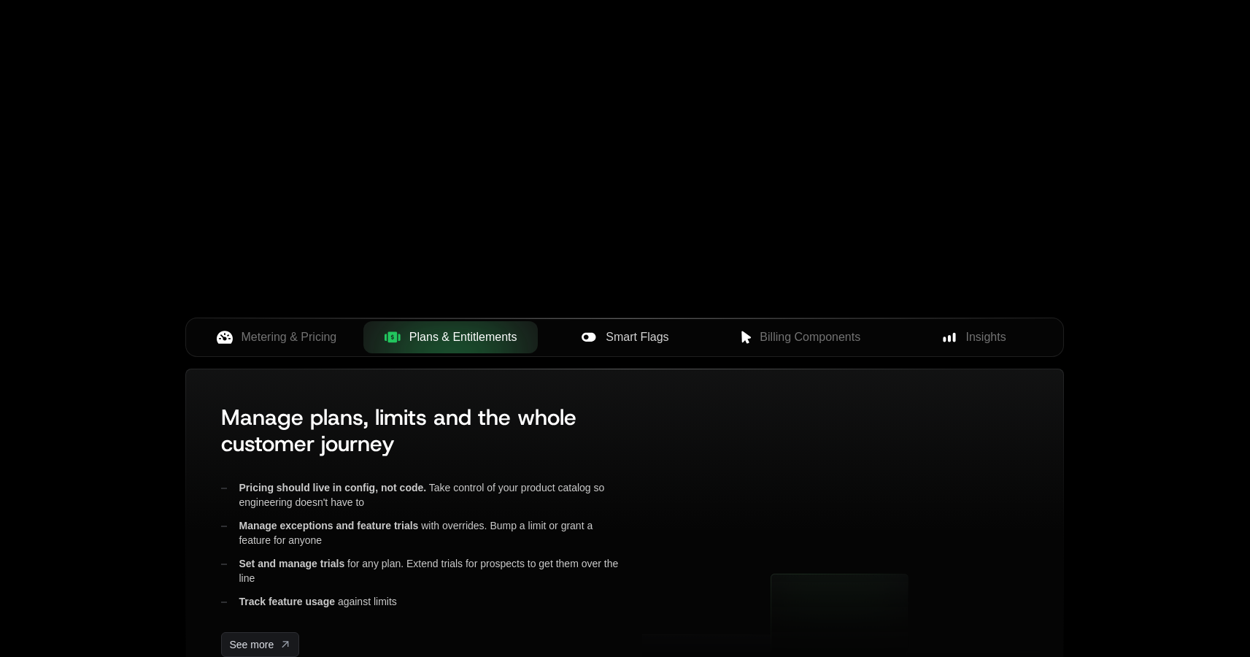
click at [622, 341] on span "Smart Flags" at bounding box center [636, 337] width 63 height 18
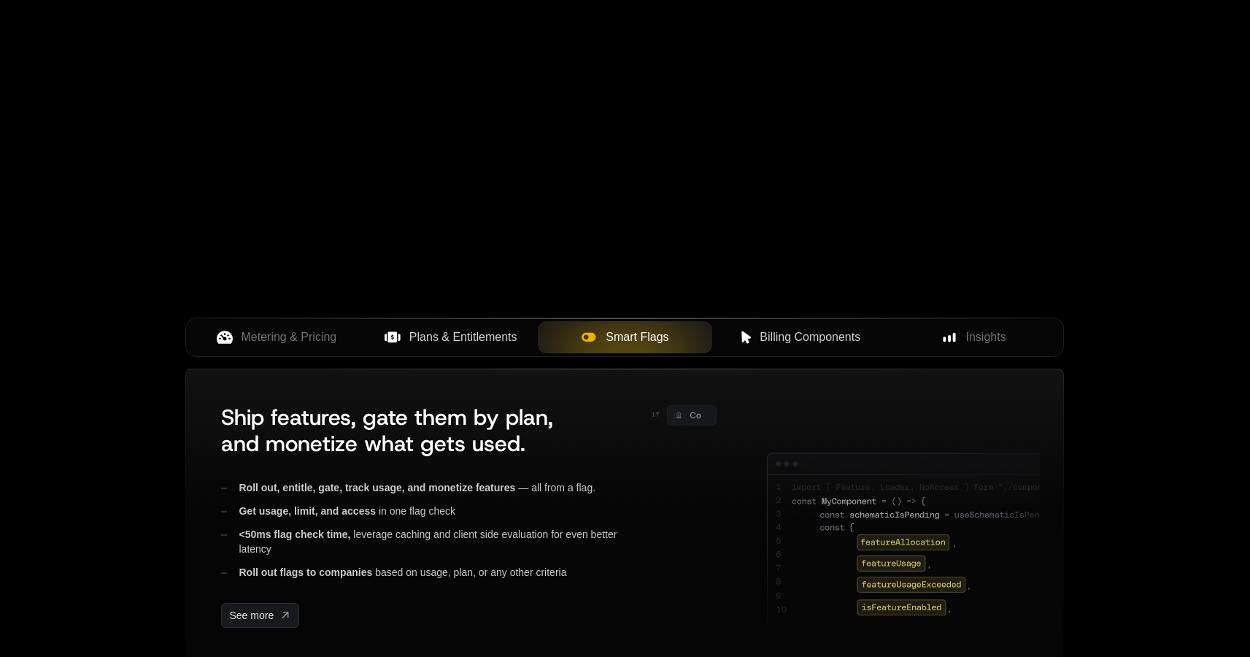
click at [732, 346] on button "Billing Components" at bounding box center [799, 337] width 174 height 32
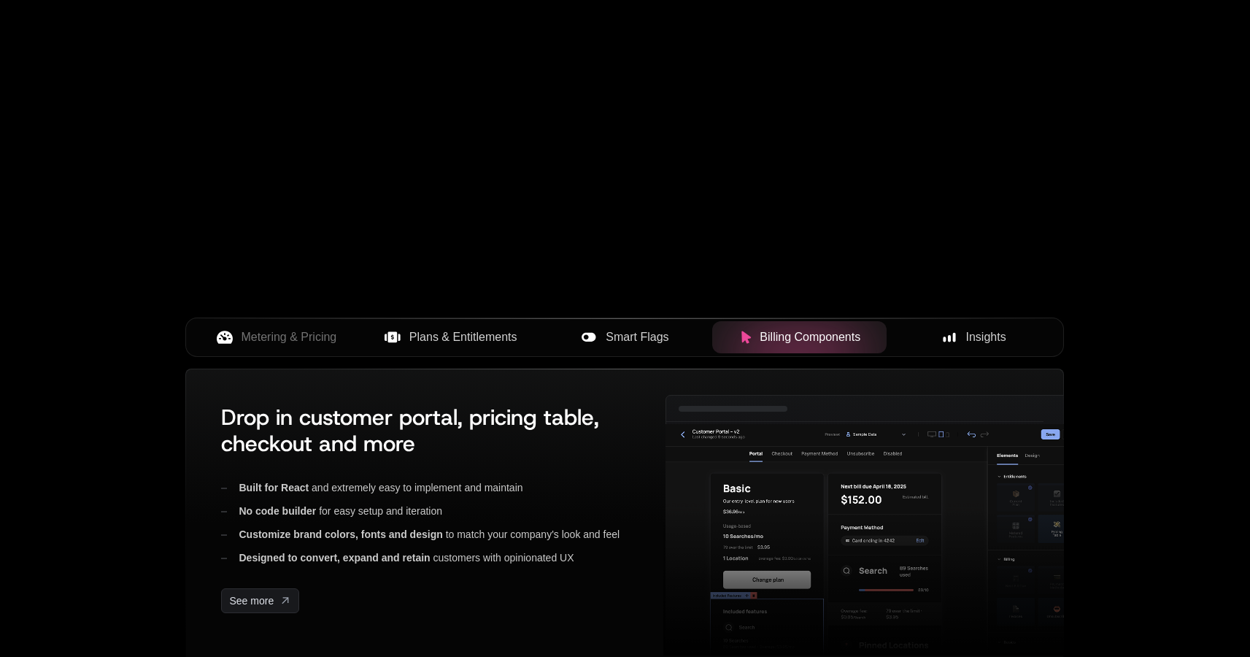
click at [961, 332] on div "Insights" at bounding box center [973, 337] width 151 height 18
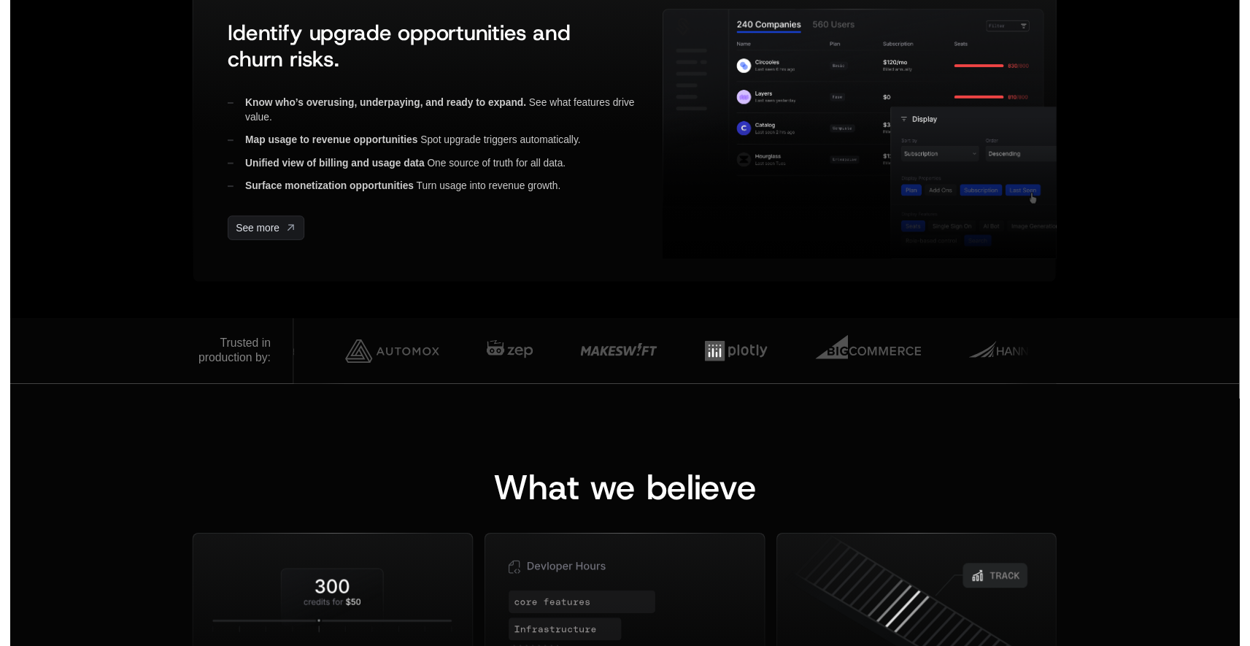
scroll to position [0, 0]
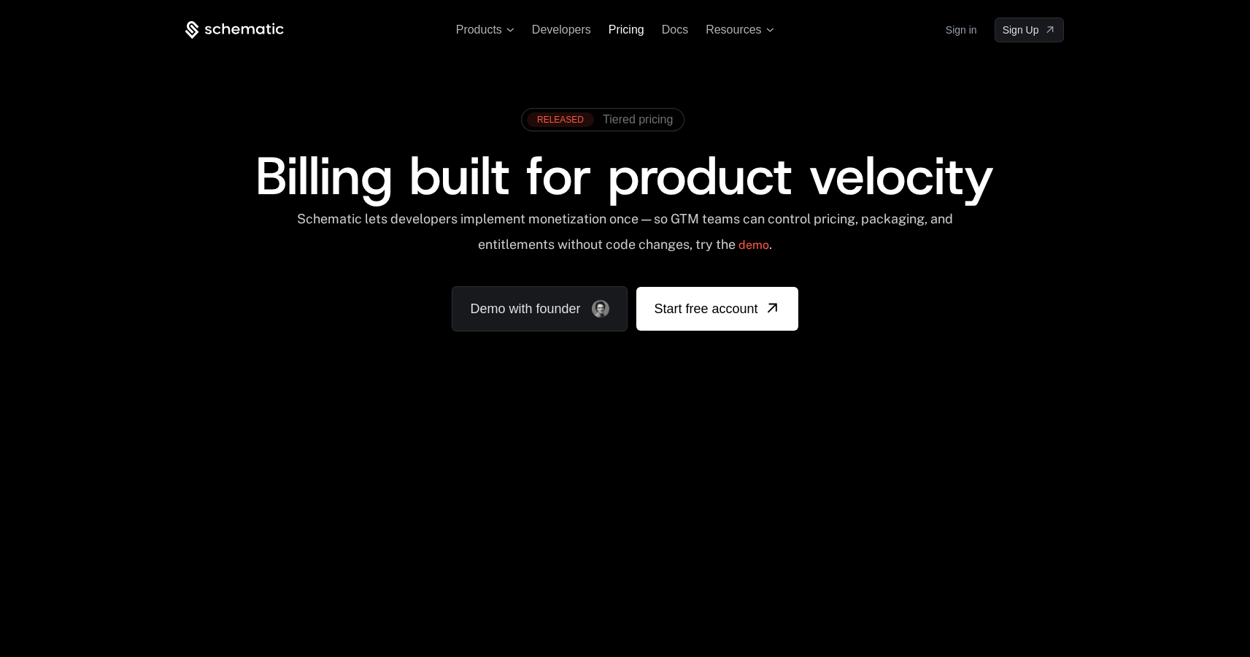
click at [621, 31] on span "Pricing" at bounding box center [626, 29] width 36 height 12
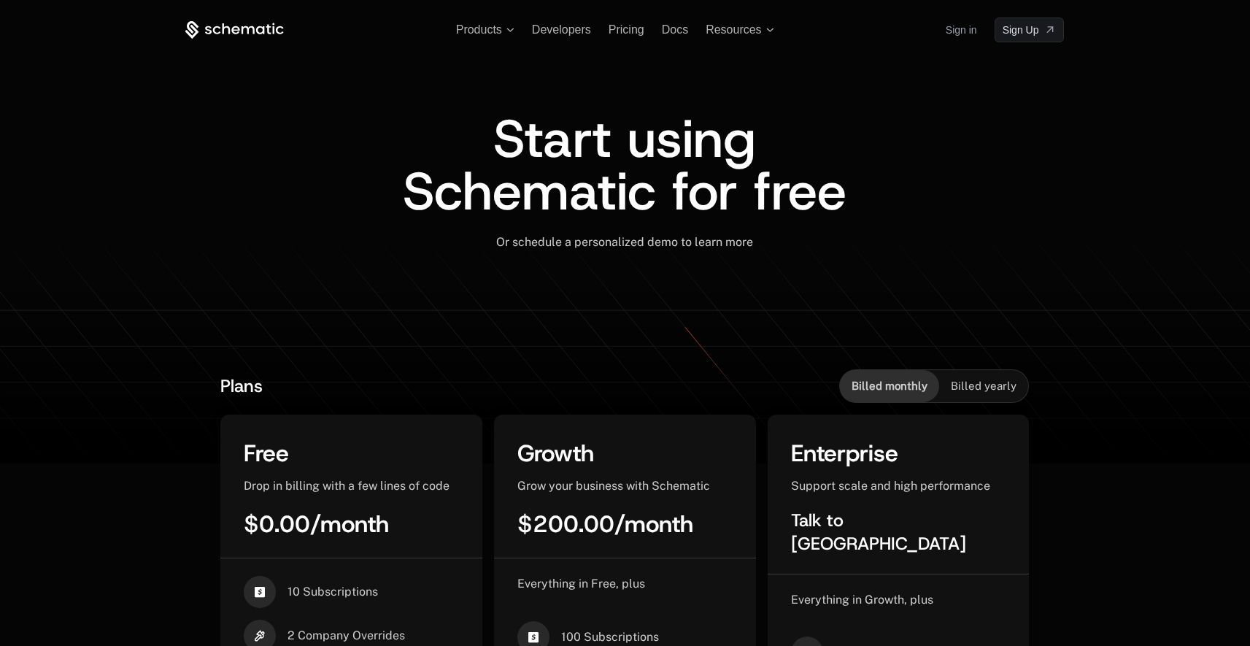
click at [968, 384] on span "Billed yearly" at bounding box center [983, 386] width 66 height 15
click at [903, 386] on span "Billed monthly" at bounding box center [889, 386] width 76 height 15
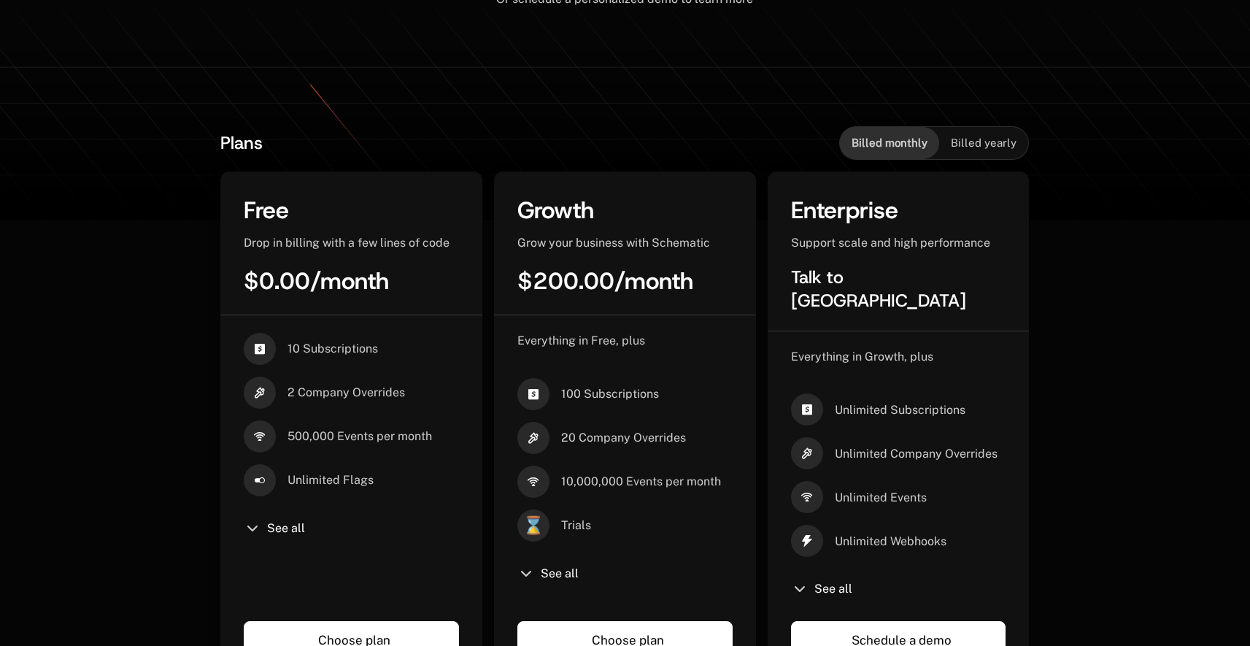
scroll to position [249, 0]
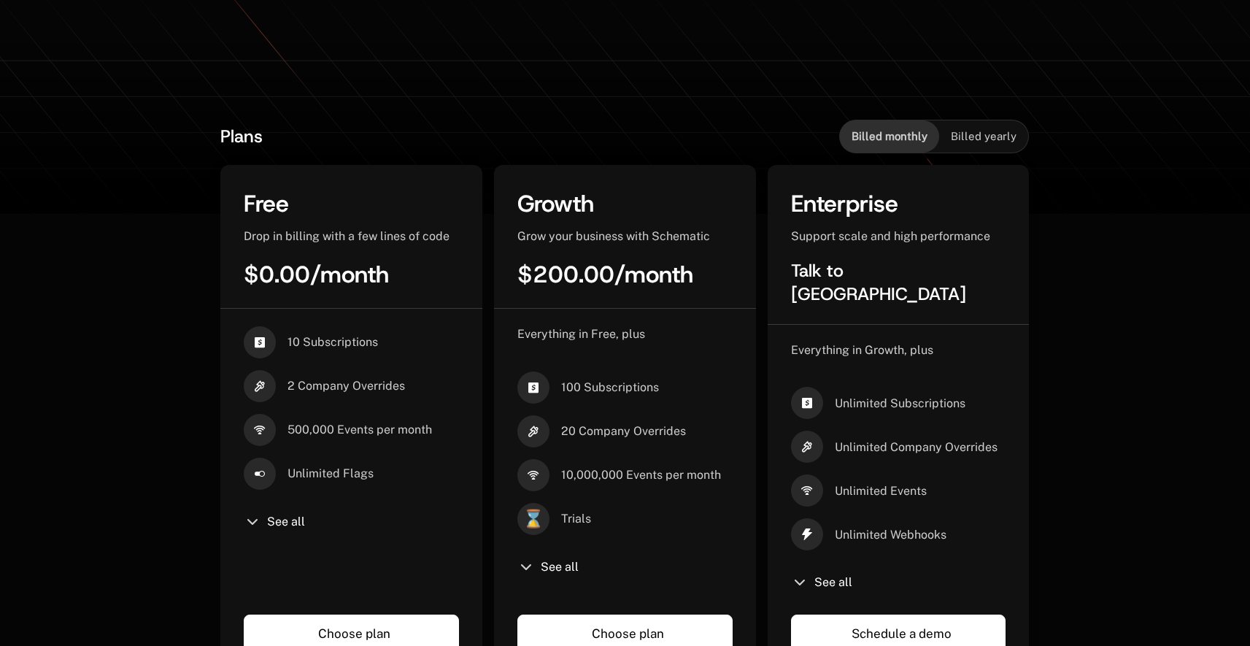
click at [975, 137] on span "Billed yearly" at bounding box center [983, 136] width 66 height 15
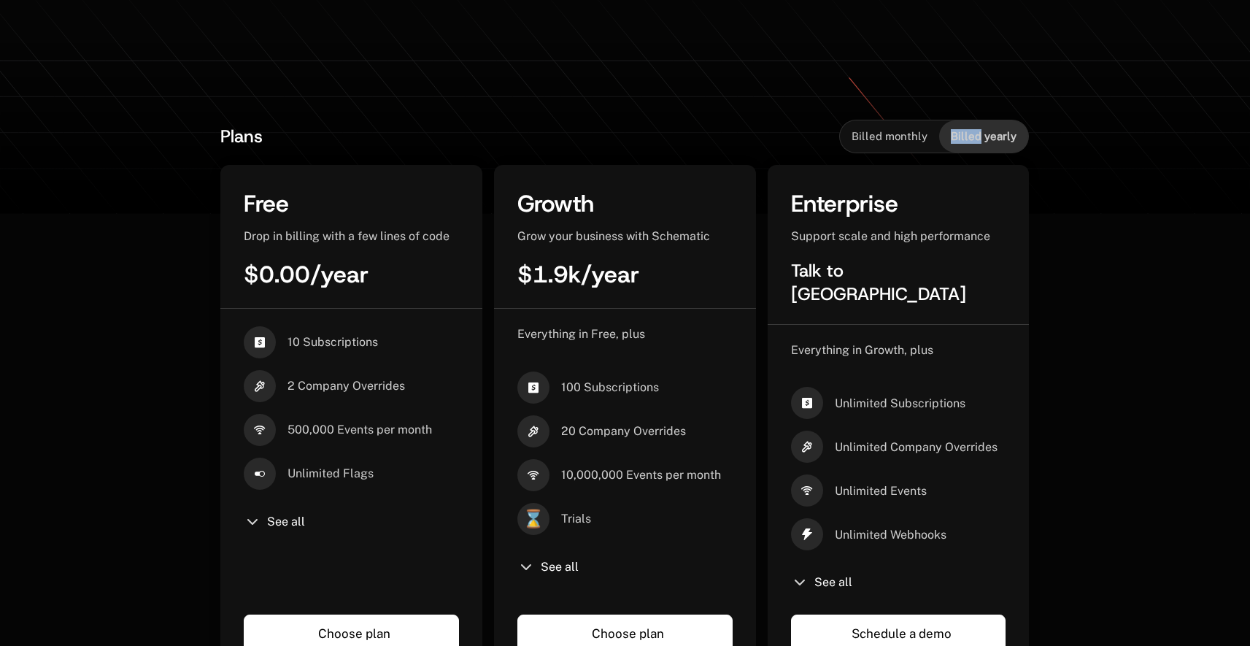
click at [975, 137] on span "Billed yearly" at bounding box center [983, 136] width 66 height 15
click at [915, 147] on div "Billed monthly" at bounding box center [889, 136] width 99 height 32
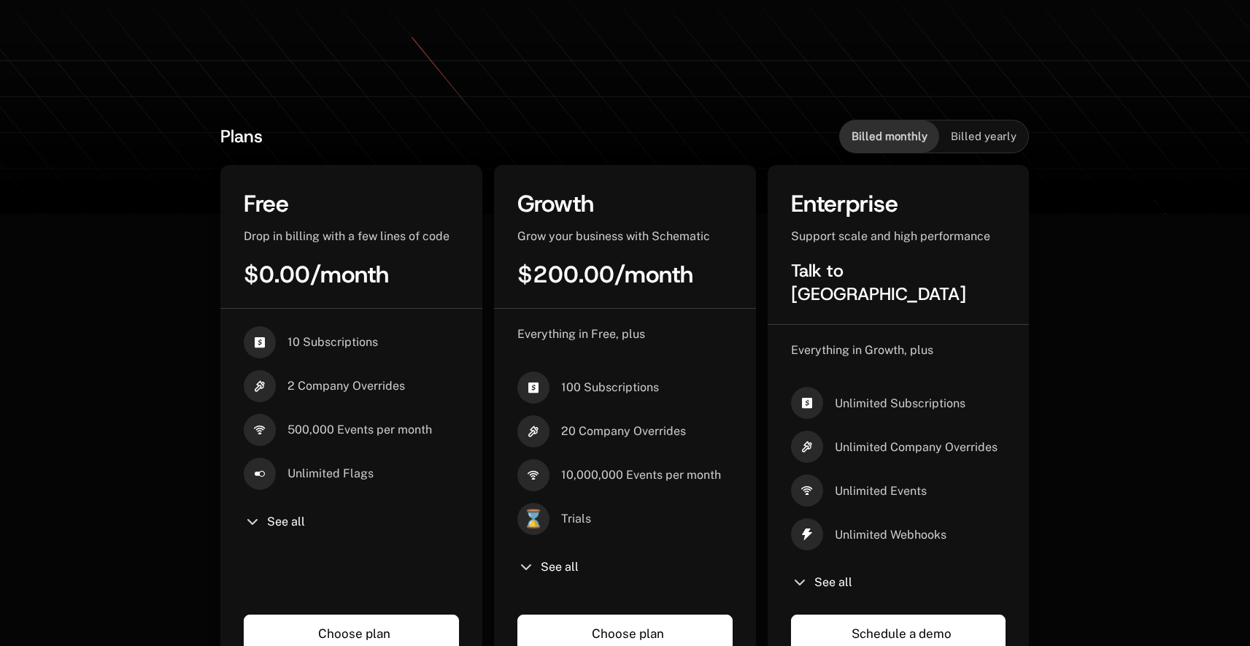
click at [972, 138] on span "Billed yearly" at bounding box center [983, 136] width 66 height 15
click at [926, 133] on span "Billed monthly" at bounding box center [889, 136] width 76 height 15
click at [977, 134] on span "Billed yearly" at bounding box center [983, 136] width 66 height 15
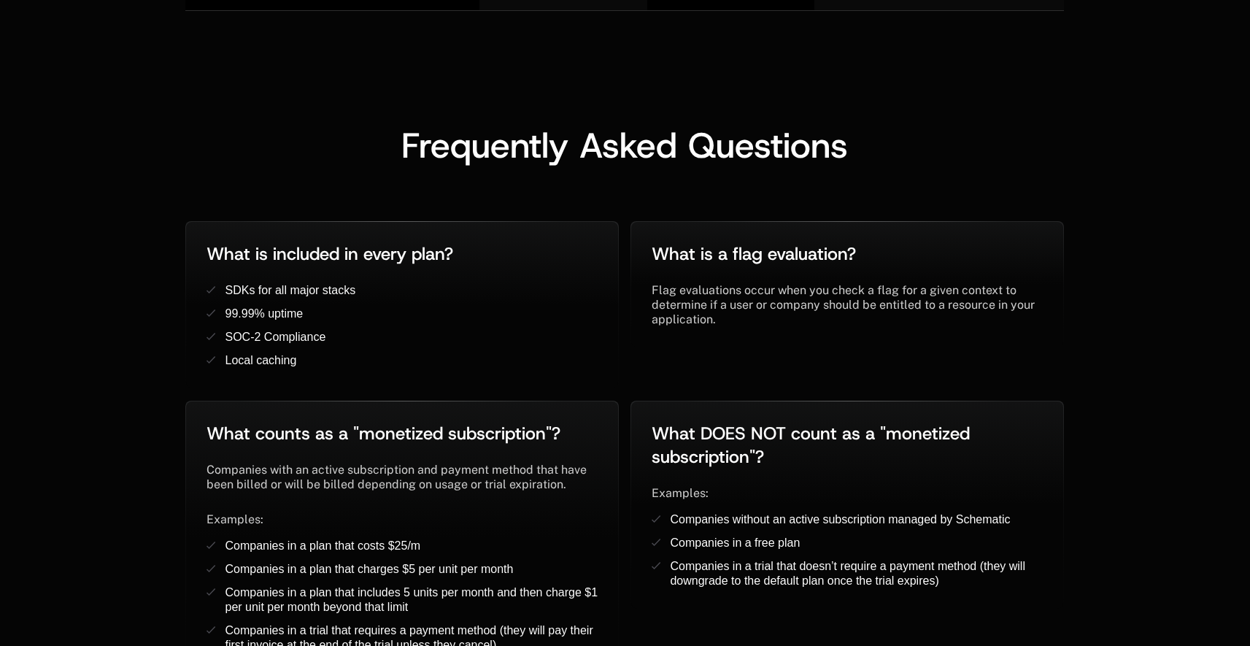
scroll to position [2466, 0]
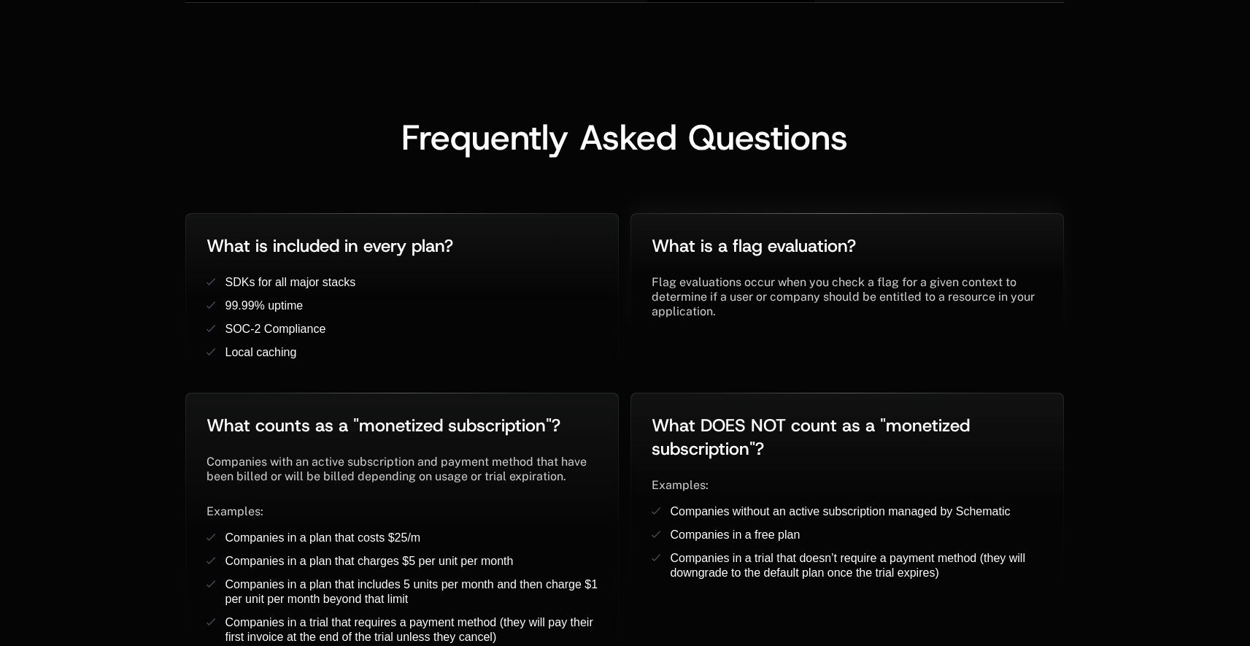
click at [716, 247] on div "What is a flag evaluation? ﻿ ﻿" at bounding box center [846, 254] width 391 height 41
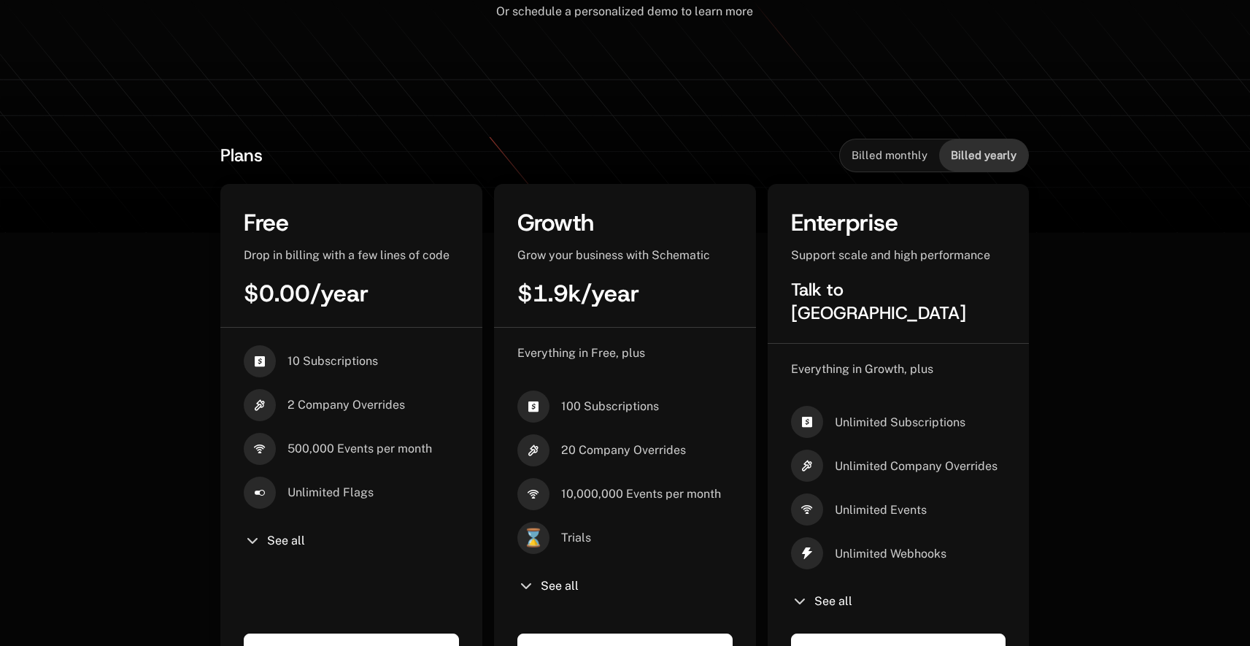
scroll to position [0, 0]
